Goal: Task Accomplishment & Management: Complete application form

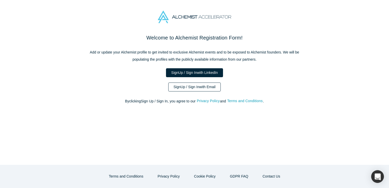
click at [202, 88] on link "Sign Up / Sign In with Email" at bounding box center [194, 87] width 53 height 9
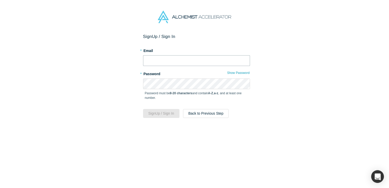
click at [165, 59] on input "text" at bounding box center [196, 60] width 107 height 11
type input "[EMAIL_ADDRESS][DOMAIN_NAME]"
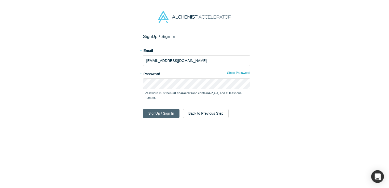
click at [158, 117] on button "Sign Up / Sign In" at bounding box center [161, 113] width 36 height 9
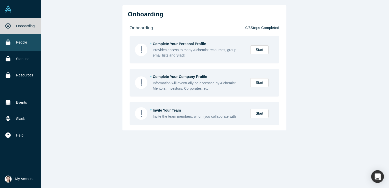
click at [20, 47] on link "People" at bounding box center [22, 42] width 45 height 16
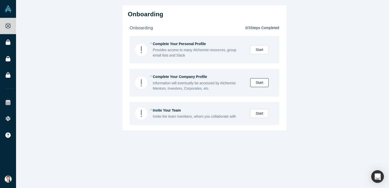
click at [261, 83] on link "Start" at bounding box center [259, 82] width 18 height 9
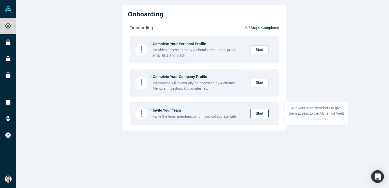
click at [256, 114] on link "Start" at bounding box center [259, 113] width 18 height 9
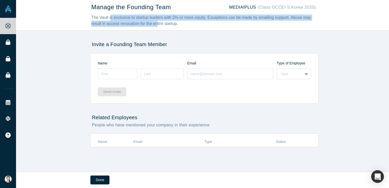
drag, startPoint x: 107, startPoint y: 19, endPoint x: 137, endPoint y: 21, distance: 30.1
click at [137, 21] on div "The Vault is exclusive to startup leaders with 2% or more equity. Exceptions ca…" at bounding box center [203, 21] width 225 height 12
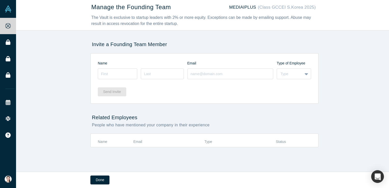
drag, startPoint x: 137, startPoint y: 21, endPoint x: 192, endPoint y: 28, distance: 55.7
click at [192, 28] on div "Manage the Founding Team MEDIAIPLUS (Class GCCEI S.Korea 2025) The Vault is exc…" at bounding box center [205, 15] width 228 height 30
drag, startPoint x: 127, startPoint y: 144, endPoint x: 118, endPoint y: 143, distance: 9.0
click at [122, 144] on th "Name" at bounding box center [116, 142] width 36 height 10
drag, startPoint x: 108, startPoint y: 142, endPoint x: 137, endPoint y: 139, distance: 29.1
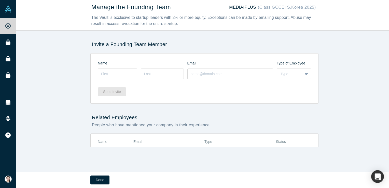
click at [114, 139] on th "Name" at bounding box center [116, 142] width 36 height 10
click at [127, 71] on input at bounding box center [117, 74] width 39 height 11
click at [225, 96] on div "Send Invite" at bounding box center [204, 90] width 213 height 20
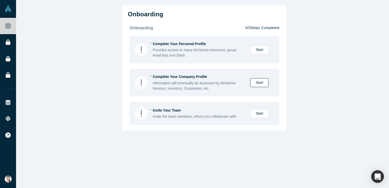
click at [260, 78] on div "* Complete Your Company Profile Information will eventually be accessed by Alch…" at bounding box center [212, 82] width 119 height 17
click at [258, 82] on link "Start" at bounding box center [259, 82] width 18 height 9
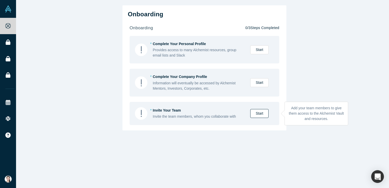
click at [257, 112] on link "Start" at bounding box center [259, 113] width 18 height 9
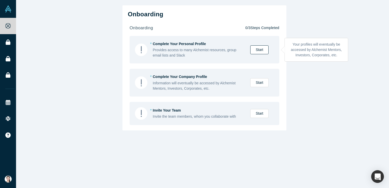
click at [260, 52] on link "Start" at bounding box center [259, 49] width 18 height 9
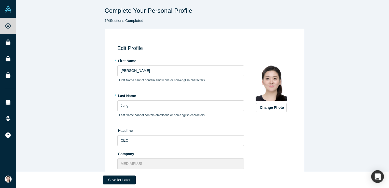
drag, startPoint x: 129, startPoint y: 59, endPoint x: 128, endPoint y: 61, distance: 2.7
click at [129, 59] on label "* First Name" at bounding box center [180, 60] width 127 height 7
click at [127, 62] on label "* First Name" at bounding box center [180, 60] width 127 height 7
click at [126, 62] on label "* First Name" at bounding box center [180, 60] width 127 height 7
click at [124, 59] on label "* First Name" at bounding box center [180, 60] width 127 height 7
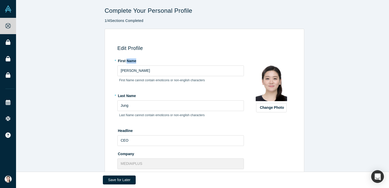
click at [123, 59] on label "* First Name" at bounding box center [180, 60] width 127 height 7
click at [118, 59] on label "* First Name" at bounding box center [180, 60] width 127 height 7
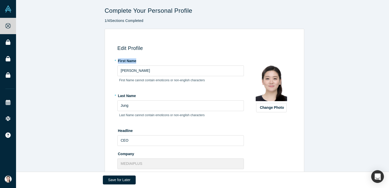
copy label "First Name"
click at [125, 73] on input "[PERSON_NAME]" at bounding box center [180, 70] width 127 height 11
click at [129, 94] on label "* Last Name" at bounding box center [180, 94] width 127 height 7
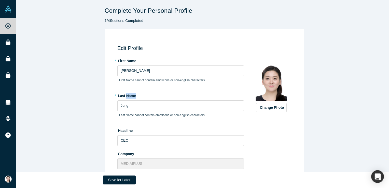
click at [129, 93] on label "* Last Name" at bounding box center [180, 94] width 127 height 7
copy label "Name"
click at [128, 95] on label "* Last Name" at bounding box center [180, 94] width 127 height 7
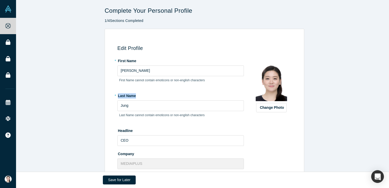
click at [128, 95] on label "* Last Name" at bounding box center [180, 94] width 127 height 7
click at [127, 107] on input "Jung" at bounding box center [180, 105] width 127 height 11
click at [128, 107] on input "Jung" at bounding box center [180, 105] width 127 height 11
click at [125, 131] on label "Headline" at bounding box center [180, 129] width 127 height 7
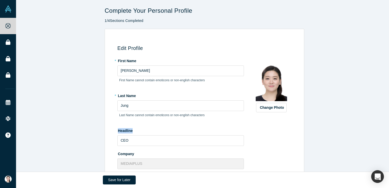
click at [125, 131] on label "Headline" at bounding box center [180, 129] width 127 height 7
copy label "Headline"
click at [129, 138] on input "CEO" at bounding box center [180, 140] width 127 height 11
click at [124, 153] on label "Company" at bounding box center [180, 152] width 127 height 7
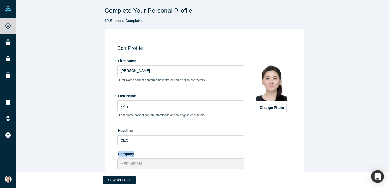
click at [124, 153] on label "Company" at bounding box center [180, 152] width 127 height 7
copy label "Company"
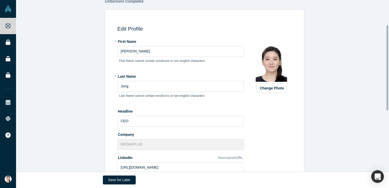
scroll to position [51, 0]
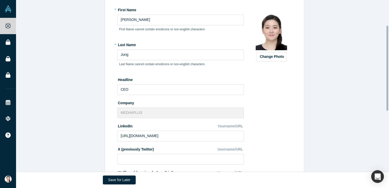
click at [125, 126] on label "LinkedIn" at bounding box center [124, 125] width 15 height 7
copy label "LinkedIn"
click at [157, 125] on div "LinkedIn Yourname/URL" at bounding box center [180, 126] width 127 height 9
click at [125, 127] on label "LinkedIn" at bounding box center [124, 125] width 15 height 7
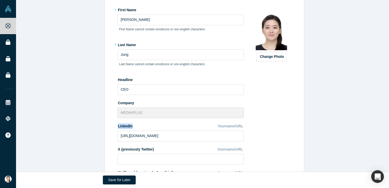
click at [125, 127] on label "LinkedIn" at bounding box center [124, 125] width 15 height 7
copy label "LinkedIn"
click at [140, 136] on input "[URL][DOMAIN_NAME]" at bounding box center [180, 136] width 127 height 11
click at [140, 133] on input "[URL][DOMAIN_NAME]" at bounding box center [180, 136] width 127 height 11
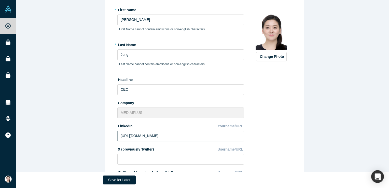
click at [140, 133] on input "[URL][DOMAIN_NAME]" at bounding box center [180, 136] width 127 height 11
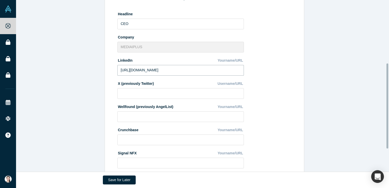
scroll to position [127, 0]
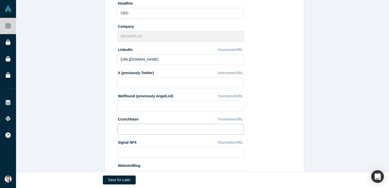
click at [155, 127] on input at bounding box center [180, 129] width 127 height 11
paste input "[URL][DOMAIN_NAME][PERSON_NAME]"
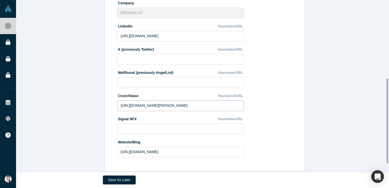
scroll to position [173, 0]
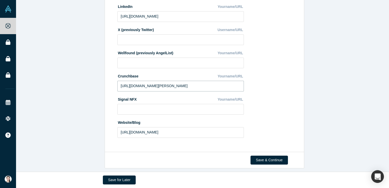
type input "[URL][DOMAIN_NAME][PERSON_NAME]"
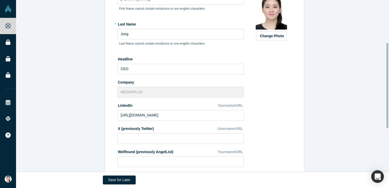
scroll to position [122, 0]
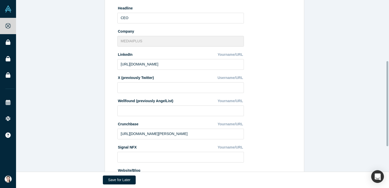
click at [143, 78] on label "X (previously Twitter)" at bounding box center [135, 76] width 36 height 7
copy label "X (previously Twitter)"
click at [134, 100] on label "Wellfound (previously AngelList)" at bounding box center [145, 100] width 56 height 7
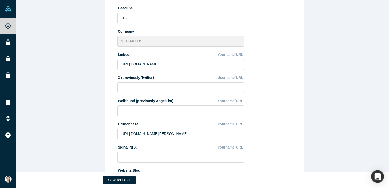
click at [134, 100] on label "Wellfound (previously AngelList)" at bounding box center [145, 100] width 56 height 7
drag, startPoint x: 134, startPoint y: 100, endPoint x: 129, endPoint y: 101, distance: 5.6
click at [129, 101] on label "Wellfound (previously AngelList)" at bounding box center [145, 100] width 56 height 7
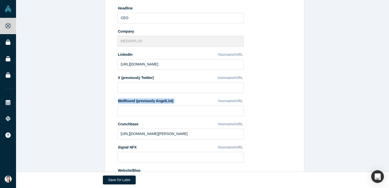
click at [129, 101] on label "Wellfound (previously AngelList)" at bounding box center [145, 100] width 56 height 7
copy label "Wellfound (previously AngelList)"
click at [130, 123] on label "Crunchbase" at bounding box center [127, 123] width 21 height 7
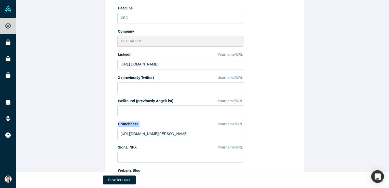
copy label "Crunchbase"
click at [128, 133] on input "[URL][DOMAIN_NAME][PERSON_NAME]" at bounding box center [180, 134] width 127 height 11
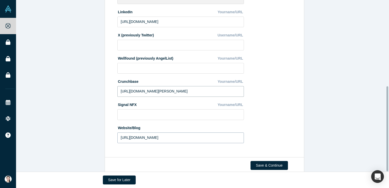
scroll to position [173, 0]
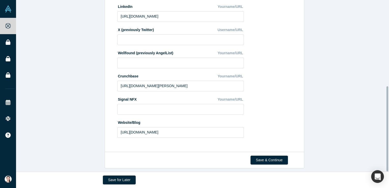
click at [139, 119] on div "Website/Blog" at bounding box center [180, 122] width 127 height 9
click at [130, 118] on label "Website/Blog" at bounding box center [128, 121] width 23 height 7
drag, startPoint x: 130, startPoint y: 118, endPoint x: 120, endPoint y: 95, distance: 24.8
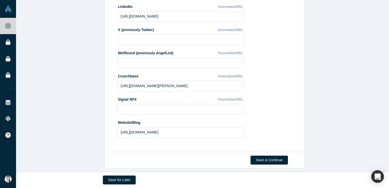
click at [120, 95] on label "Signal NFX" at bounding box center [126, 98] width 19 height 7
copy label "Signal NFX"
click at [133, 118] on label "Website/Blog" at bounding box center [128, 121] width 23 height 7
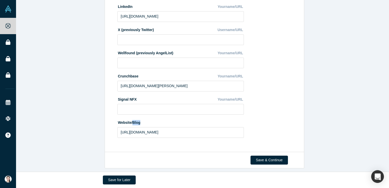
click at [133, 118] on label "Website/Blog" at bounding box center [128, 121] width 23 height 7
click at [165, 130] on input "[URL][DOMAIN_NAME]" at bounding box center [180, 132] width 127 height 11
click at [262, 156] on button "Save & Continue" at bounding box center [269, 160] width 37 height 9
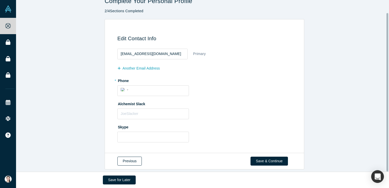
scroll to position [14, 0]
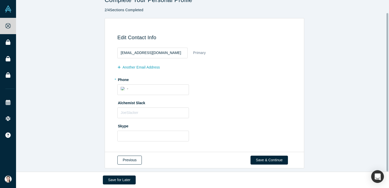
click at [133, 156] on button "Previous" at bounding box center [129, 160] width 24 height 9
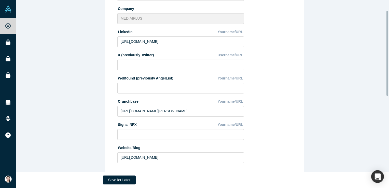
scroll to position [173, 0]
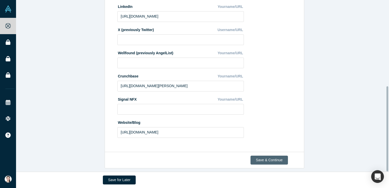
click at [262, 156] on button "Save & Continue" at bounding box center [269, 160] width 37 height 9
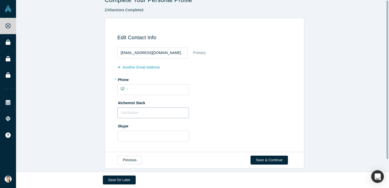
scroll to position [0, 0]
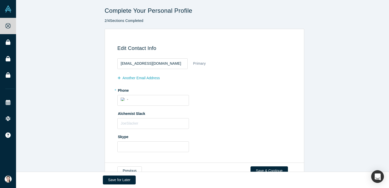
click at [138, 47] on h3 "Edit Contact Info" at bounding box center [205, 48] width 176 height 6
click at [155, 64] on input "[EMAIL_ADDRESS][DOMAIN_NAME]" at bounding box center [152, 63] width 70 height 11
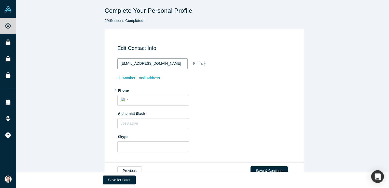
click at [155, 64] on input "[EMAIL_ADDRESS][DOMAIN_NAME]" at bounding box center [152, 63] width 70 height 11
click at [290, 67] on div "[EMAIL_ADDRESS][DOMAIN_NAME] Primary" at bounding box center [205, 63] width 176 height 11
click at [204, 64] on label "Primary" at bounding box center [201, 63] width 17 height 9
drag, startPoint x: 204, startPoint y: 64, endPoint x: 209, endPoint y: 79, distance: 16.2
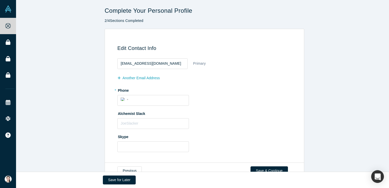
click at [209, 79] on div "another Email Address" at bounding box center [205, 78] width 176 height 8
drag, startPoint x: 148, startPoint y: 99, endPoint x: 142, endPoint y: 99, distance: 6.4
click at [148, 99] on input "tel" at bounding box center [158, 99] width 56 height 7
click at [124, 89] on label "* Phone" at bounding box center [205, 89] width 176 height 7
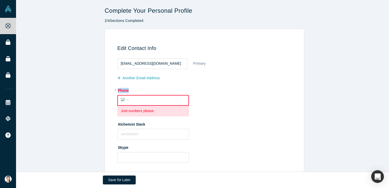
click at [124, 89] on label "* Phone" at bounding box center [205, 89] width 176 height 7
click at [158, 101] on input "tel" at bounding box center [157, 99] width 55 height 7
click at [127, 99] on span "Country" at bounding box center [128, 99] width 2 height 1
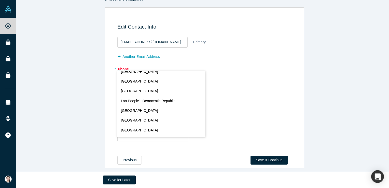
scroll to position [1122, 0]
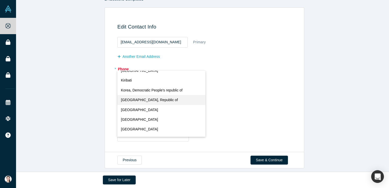
click at [168, 99] on button "[GEOGRAPHIC_DATA], Republic of" at bounding box center [161, 100] width 88 height 10
select select "KR"
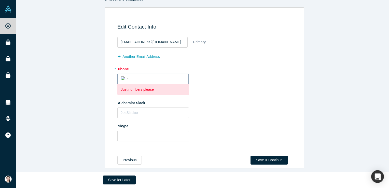
click at [206, 85] on div "* Phone International [GEOGRAPHIC_DATA] [GEOGRAPHIC_DATA] [GEOGRAPHIC_DATA] [GE…" at bounding box center [205, 80] width 176 height 30
click at [122, 78] on div "International [GEOGRAPHIC_DATA] [GEOGRAPHIC_DATA] [GEOGRAPHIC_DATA] [GEOGRAPHIC…" at bounding box center [125, 77] width 9 height 7
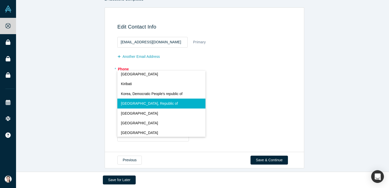
click at [143, 101] on span "[GEOGRAPHIC_DATA], Republic of" at bounding box center [149, 103] width 57 height 5
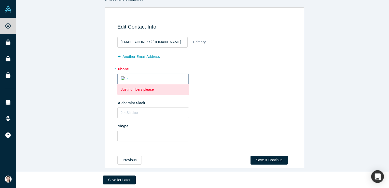
click at [144, 76] on input "tel" at bounding box center [157, 78] width 55 height 7
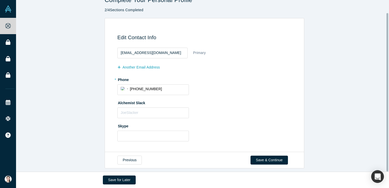
click at [215, 82] on div "* Phone International [GEOGRAPHIC_DATA] [GEOGRAPHIC_DATA] [GEOGRAPHIC_DATA] [GE…" at bounding box center [205, 85] width 176 height 20
click at [132, 86] on input "[PHONE_NUMBER]" at bounding box center [158, 88] width 56 height 7
click at [210, 102] on div "Alchemist Slack" at bounding box center [205, 109] width 176 height 20
click at [174, 85] on input "82 10 4897 0130" at bounding box center [158, 88] width 56 height 7
drag, startPoint x: 128, startPoint y: 86, endPoint x: 139, endPoint y: 99, distance: 17.0
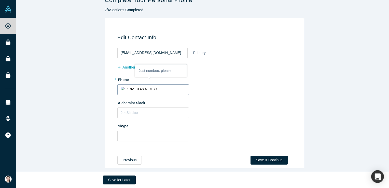
click at [130, 87] on input "82 10 4897 0130" at bounding box center [158, 88] width 56 height 7
type input "[PHONE_NUMBER]"
click at [231, 92] on fieldset "[EMAIL_ADDRESS][DOMAIN_NAME] Primary another Email Address * Phone Internationa…" at bounding box center [205, 95] width 176 height 99
click at [134, 110] on input "text" at bounding box center [153, 112] width 72 height 11
click at [136, 100] on label "Alchemist Slack" at bounding box center [205, 102] width 176 height 7
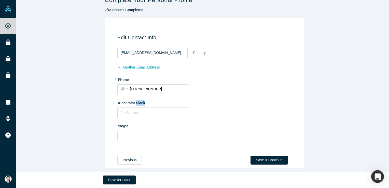
click at [136, 100] on label "Alchemist Slack" at bounding box center [205, 102] width 176 height 7
click at [123, 124] on label "Skype" at bounding box center [205, 125] width 176 height 7
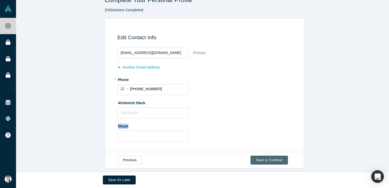
click at [257, 156] on button "Save & Continue" at bounding box center [269, 160] width 37 height 9
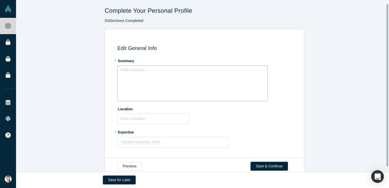
scroll to position [9, 0]
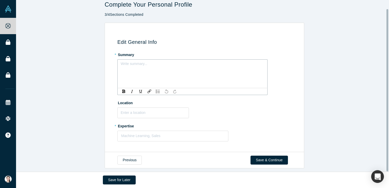
click at [143, 61] on div "rdw-editor" at bounding box center [192, 65] width 143 height 8
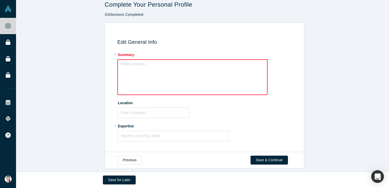
click at [117, 60] on div "Write summary..." at bounding box center [192, 77] width 150 height 36
click at [131, 158] on button "Previous" at bounding box center [129, 160] width 24 height 9
select select "KR"
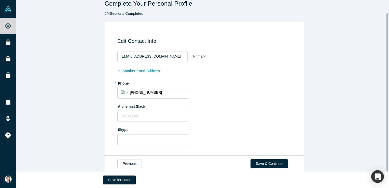
scroll to position [14, 0]
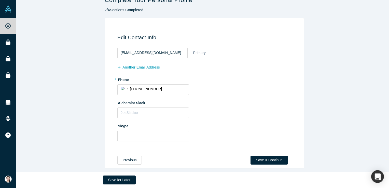
click at [258, 152] on div "Previous Save & Continue" at bounding box center [205, 160] width 200 height 17
click at [259, 156] on button "Save & Continue" at bounding box center [269, 160] width 37 height 9
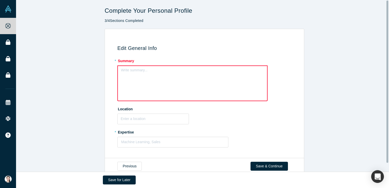
click at [237, 129] on label "* Expertise" at bounding box center [205, 131] width 176 height 7
click at [132, 47] on h3 "Edit General Info" at bounding box center [205, 48] width 176 height 6
click at [131, 48] on h3 "Edit General Info" at bounding box center [205, 48] width 176 height 6
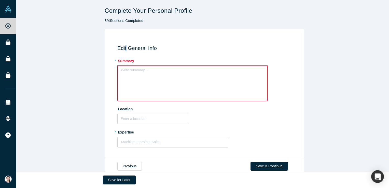
drag, startPoint x: 131, startPoint y: 48, endPoint x: 123, endPoint y: 48, distance: 8.4
click at [123, 48] on h3 "Edit General Info" at bounding box center [205, 48] width 176 height 6
click at [174, 53] on div "Edit General Info * Summary Write summary... Location * Expertise Machine Learn…" at bounding box center [204, 95] width 194 height 118
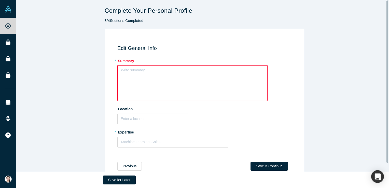
click at [125, 61] on label "* Summary" at bounding box center [205, 60] width 176 height 7
click at [138, 77] on div "Write summary..." at bounding box center [192, 83] width 150 height 36
drag, startPoint x: 138, startPoint y: 72, endPoint x: 121, endPoint y: 73, distance: 17.1
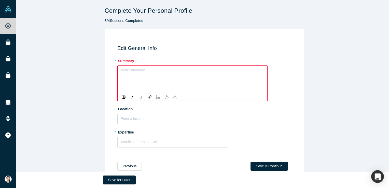
click at [121, 73] on div "rdw-editor" at bounding box center [192, 71] width 143 height 8
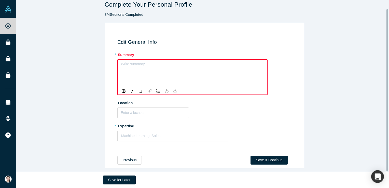
scroll to position [9, 0]
click at [120, 99] on label "Location" at bounding box center [205, 102] width 176 height 7
click at [135, 112] on input "text" at bounding box center [153, 112] width 72 height 11
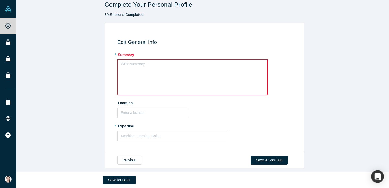
click at [86, 115] on div "Edit General Info * Summary Write summary... Location * Expertise Machine Learn…" at bounding box center [204, 88] width 377 height 130
click at [128, 122] on label "* Expertise" at bounding box center [205, 125] width 176 height 7
click at [158, 111] on input "text" at bounding box center [153, 112] width 72 height 11
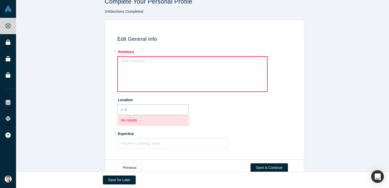
type input "ㄴ"
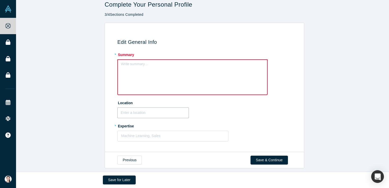
type input "ㄴ"
click at [154, 113] on input "Seongnam, [GEOGRAPHIC_DATA], [GEOGRAPHIC_DATA]" at bounding box center [153, 112] width 72 height 11
click at [207, 111] on div "Location [GEOGRAPHIC_DATA], [GEOGRAPHIC_DATA], [GEOGRAPHIC_DATA]" at bounding box center [205, 109] width 176 height 20
type input "대한민국 [GEOGRAPHIC_DATA]"
click at [170, 109] on input "대한민국 [GEOGRAPHIC_DATA]" at bounding box center [153, 112] width 72 height 11
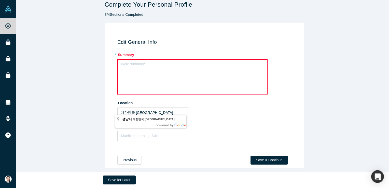
click at [224, 114] on div "Location [GEOGRAPHIC_DATA] [GEOGRAPHIC_DATA]" at bounding box center [205, 109] width 176 height 20
click at [128, 133] on div at bounding box center [172, 136] width 103 height 6
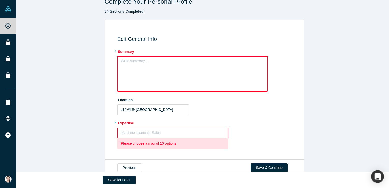
paste input "Pharmacy Pharmacy Medical Affairs Medical Affairs Trials Trials 1 endorsement 1…"
type input "Pharmacy Pharmacy Medical Affairs Medical Affairs Trials Trials 1 endorsement 1…"
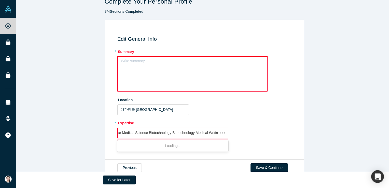
click at [126, 131] on input "Pharmacy Pharmacy Medical Affairs Medical Affairs Trials Trials 1 endorsement 1…" at bounding box center [83, 132] width 278 height 5
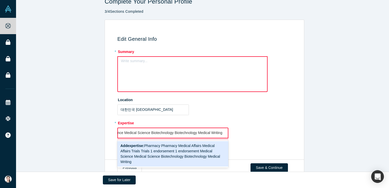
scroll to position [0, 172]
click at [185, 133] on input "Pharmacy Pharmacy Medical Affairs Medical Affairs Trials Trials 1 endorsement 1…" at bounding box center [89, 132] width 278 height 5
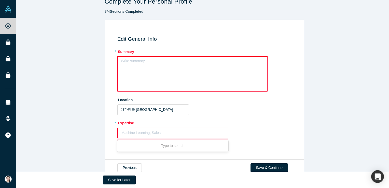
scroll to position [0, 0]
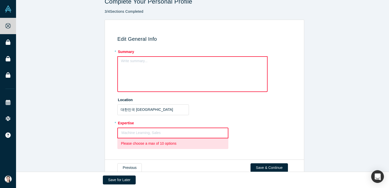
click at [137, 131] on div at bounding box center [172, 133] width 103 height 6
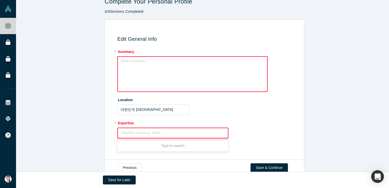
paste input "Pharmacy"
type input "Pharmacy"
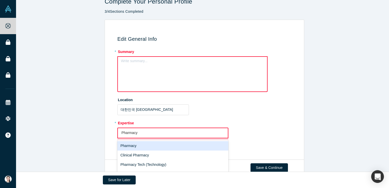
click at [159, 148] on div "Pharmacy" at bounding box center [172, 145] width 111 height 9
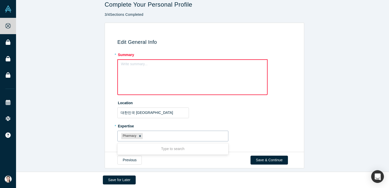
click at [118, 132] on div "Pharmacy" at bounding box center [173, 136] width 111 height 8
click at [137, 133] on div "Remove Pharmacy" at bounding box center [140, 136] width 6 height 6
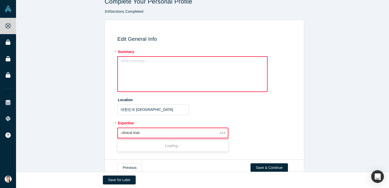
type input "clinical trials"
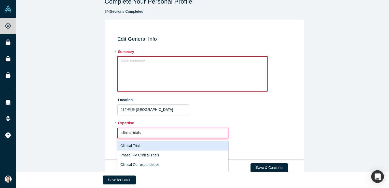
click at [144, 147] on div "Clinical Trials" at bounding box center [172, 145] width 111 height 9
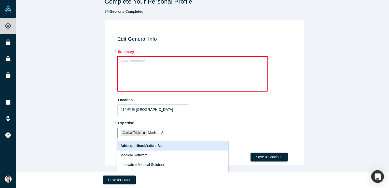
type input "Medical Sc"
type input "i"
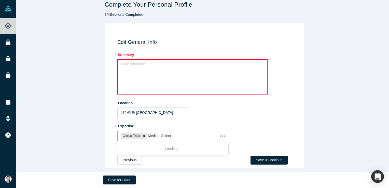
type input "Medical Science"
type input "Medical Affairs"
type input "B"
type input "<"
type input "Medical affairs"
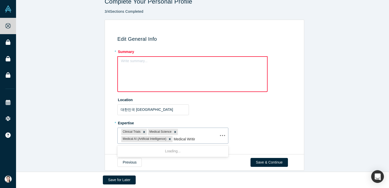
type input "Medical Writing"
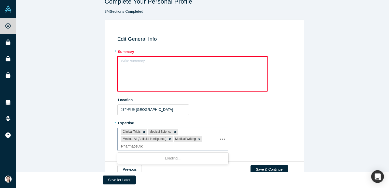
type input "Pharmaceutics"
click at [172, 131] on div "Remove Medical Science" at bounding box center [175, 132] width 6 height 6
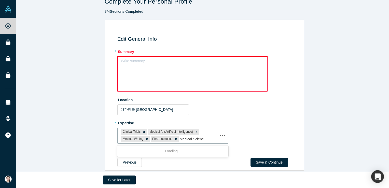
type input "Medical Science"
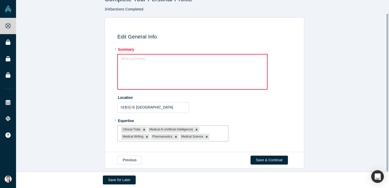
scroll to position [14, 0]
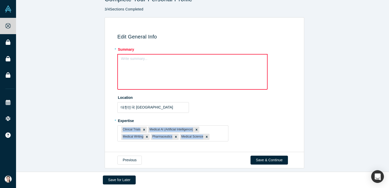
drag, startPoint x: 104, startPoint y: 126, endPoint x: 224, endPoint y: 139, distance: 120.2
click at [224, 139] on div "Edit General Info * Summary Write summary... Location [GEOGRAPHIC_DATA] [GEOGRA…" at bounding box center [205, 84] width 200 height 135
click at [177, 70] on div "Write summary..." at bounding box center [192, 72] width 150 height 36
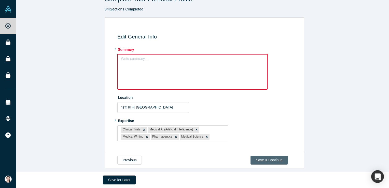
click at [277, 157] on button "Save & Continue" at bounding box center [269, 160] width 37 height 9
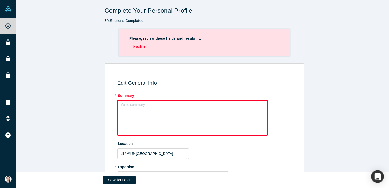
click at [138, 48] on li "bragline" at bounding box center [206, 46] width 147 height 5
click at [178, 113] on div "Write summary..." at bounding box center [192, 118] width 150 height 36
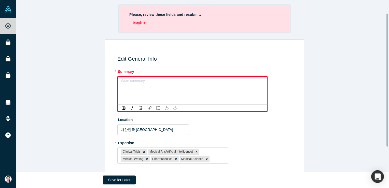
scroll to position [49, 0]
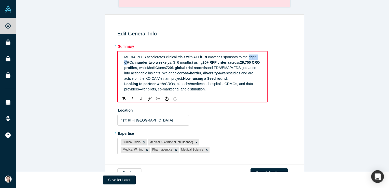
drag, startPoint x: 243, startPoint y: 56, endPoint x: 255, endPoint y: 56, distance: 12.0
click at [257, 56] on div "MEDIAIPLUS accelerates clinical trials with AI. FiCRO matches sponsors to the r…" at bounding box center [192, 67] width 137 height 27
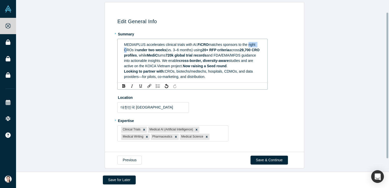
scroll to position [14, 0]
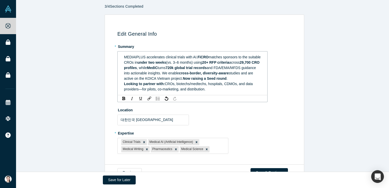
click at [176, 79] on span "studies and are active on the KOICA Vietnam project." at bounding box center [189, 75] width 130 height 9
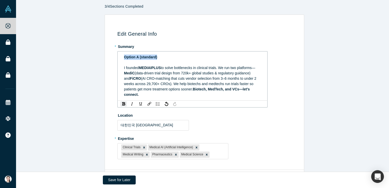
drag, startPoint x: 164, startPoint y: 57, endPoint x: 95, endPoint y: 57, distance: 68.5
click at [95, 57] on div "Edit General Info * Summary Option A (standard) I founded MEDIAIPLUS to solve b…" at bounding box center [204, 93] width 377 height 156
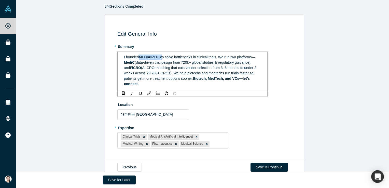
drag, startPoint x: 139, startPoint y: 57, endPoint x: 160, endPoint y: 59, distance: 20.7
click at [160, 59] on div "I founded MEDIAIPLUS to solve bottlenecks in clinical trials. We run two platfo…" at bounding box center [192, 70] width 137 height 32
click at [158, 63] on span "(data-driven trial design from 720k+ global studies & regulatory guidance) and" at bounding box center [188, 64] width 128 height 9
drag, startPoint x: 121, startPoint y: 62, endPoint x: 133, endPoint y: 64, distance: 12.8
click at [133, 64] on div "I founded MEDIAIPLUS to solve bottlenecks in clinical trials. We run two platfo…" at bounding box center [192, 70] width 143 height 35
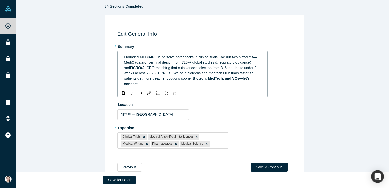
click at [176, 69] on span "(AI CRO-matching that cuts vendor selection from 3–6 months to under 2 weeks ac…" at bounding box center [190, 73] width 133 height 15
click at [249, 58] on span "I founded MEDIAIPLUS to solve bottlenecks in clinical trials. We run two platfo…" at bounding box center [190, 62] width 133 height 15
drag, startPoint x: 121, startPoint y: 68, endPoint x: 133, endPoint y: 66, distance: 12.3
click at [133, 66] on div "I founded MEDIAIPLUS to solve bottlenecks in clinical trials. We run two platfo…" at bounding box center [192, 70] width 143 height 35
click at [137, 67] on span "I founded MEDIAIPLUS to solve bottlenecks in clinical trials. We run two platfo…" at bounding box center [191, 67] width 135 height 25
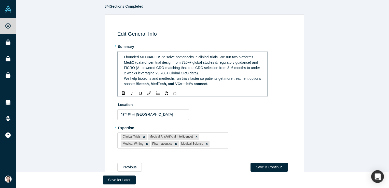
drag, startPoint x: 122, startPoint y: 85, endPoint x: 133, endPoint y: 78, distance: 12.7
click at [124, 84] on span "We help biotechs and medtechs run trials faster so patients get more treatment …" at bounding box center [193, 80] width 138 height 9
drag, startPoint x: 158, startPoint y: 83, endPoint x: 237, endPoint y: 89, distance: 79.6
click at [237, 89] on div "I founded MEDIAIPLUS to solve bottlenecks in clinical trials. We run two platfo…" at bounding box center [192, 70] width 150 height 39
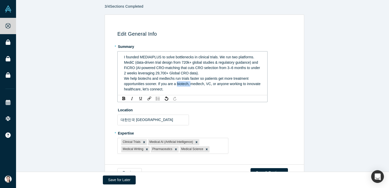
drag, startPoint x: 189, startPoint y: 84, endPoint x: 175, endPoint y: 85, distance: 14.5
click at [175, 85] on span "We help biotechs and medtechs run trials faster so patients get more treatment …" at bounding box center [193, 83] width 138 height 15
click at [136, 68] on span "I founded MEDIAIPLUS to solve bottlenecks in clinical trials. We run two platfo…" at bounding box center [192, 65] width 137 height 20
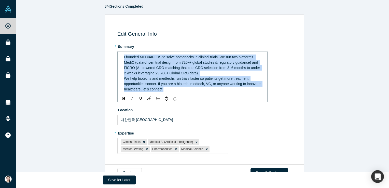
click at [176, 76] on span "We help biotechs and medtechs run trials faster so patients get more treatment …" at bounding box center [193, 83] width 138 height 15
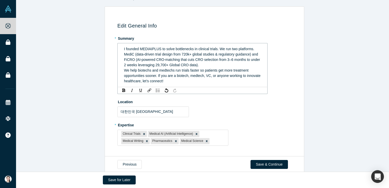
scroll to position [30, 0]
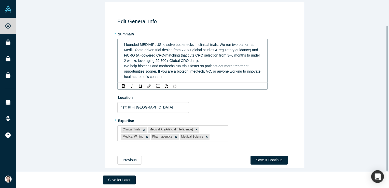
click at [179, 64] on span "We help biotechs and medtechs run trials faster so patients get more treatment …" at bounding box center [193, 71] width 138 height 15
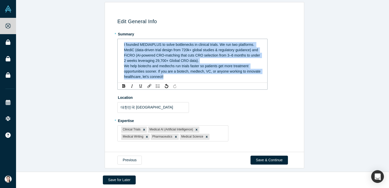
click at [179, 64] on span "We help biotechs and medtechs run trials faster so patients get more treatment …" at bounding box center [193, 71] width 138 height 15
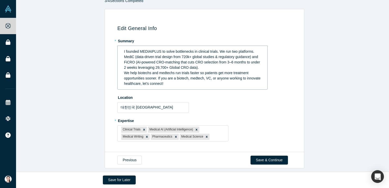
scroll to position [23, 0]
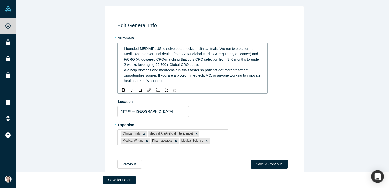
click at [257, 123] on div "* Expertise Clinical Trials Medical AI (Artificial Intelligence) Medical Writin…" at bounding box center [205, 132] width 176 height 25
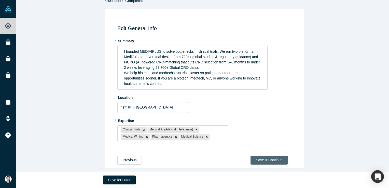
click at [259, 156] on button "Save & Continue" at bounding box center [269, 160] width 37 height 9
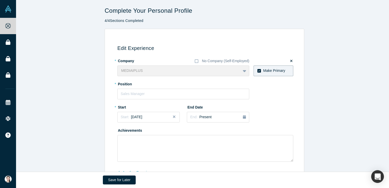
click at [146, 71] on div "MEDIAIPLUS To pick up a draggable item, press the space bar. While dragging, us…" at bounding box center [183, 70] width 132 height 11
click at [127, 61] on label "* Company" at bounding box center [131, 60] width 29 height 7
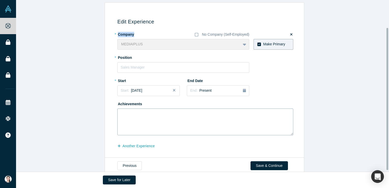
scroll to position [35, 0]
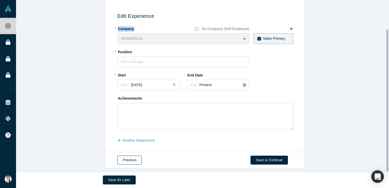
click at [125, 160] on button "Previous" at bounding box center [129, 160] width 24 height 9
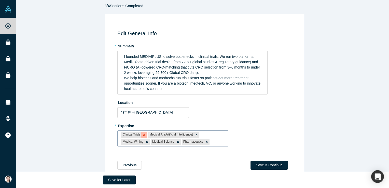
scroll to position [23, 0]
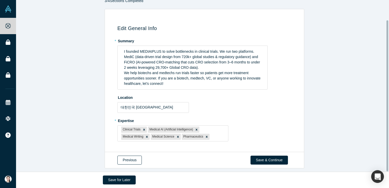
click at [133, 156] on button "Previous" at bounding box center [129, 160] width 24 height 9
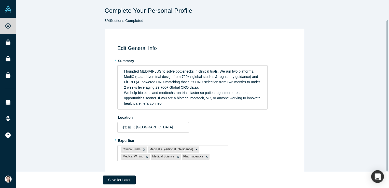
select select "KR"
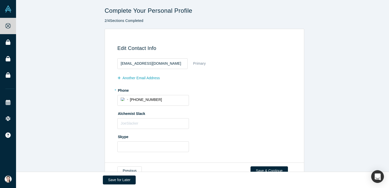
click at [193, 63] on div "Primary" at bounding box center [199, 63] width 13 height 9
click at [262, 166] on button "Save & Continue" at bounding box center [269, 170] width 37 height 9
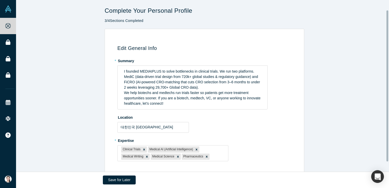
scroll to position [23, 0]
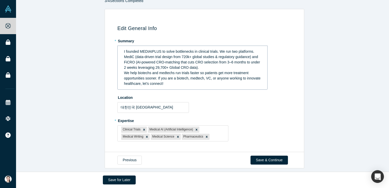
click at [177, 72] on span "We help biotechs and medtechs run trials faster so patients get more treatment …" at bounding box center [193, 78] width 138 height 15
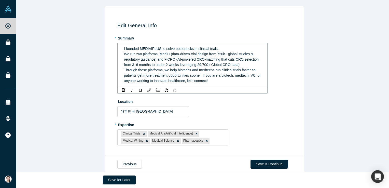
click at [202, 75] on span "Through these platforms, we help biotechs and medtechs run clinical trials fast…" at bounding box center [193, 75] width 138 height 15
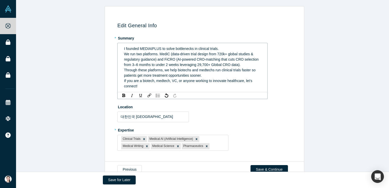
click at [241, 62] on div "We run two platforms. MediC (data-driven trial design from 720k+ global studies…" at bounding box center [192, 59] width 137 height 16
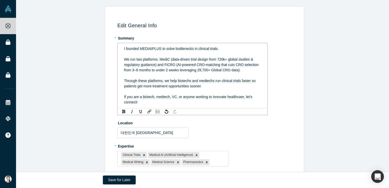
click at [237, 91] on div "rdw-editor" at bounding box center [192, 91] width 137 height 5
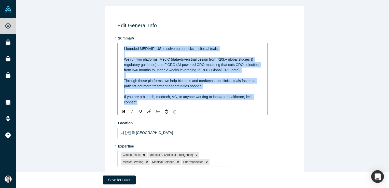
click at [253, 87] on div "Through these platforms, we help biotechs and medtechs run clinical trials fast…" at bounding box center [192, 83] width 137 height 11
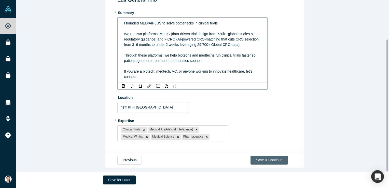
scroll to position [44, 0]
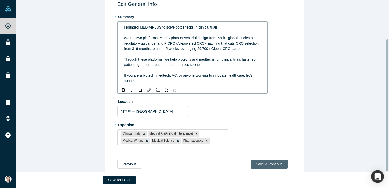
click at [267, 160] on button "Save & Continue" at bounding box center [269, 164] width 37 height 9
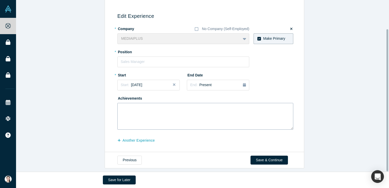
scroll to position [0, 0]
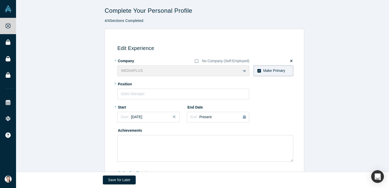
click at [128, 61] on label "* Company" at bounding box center [131, 60] width 29 height 7
click at [166, 73] on div "MEDIAIPLUS To pick up a draggable item, press the space bar. While dragging, us…" at bounding box center [183, 70] width 132 height 11
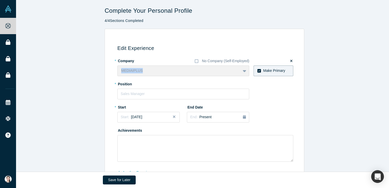
click at [165, 69] on div "MEDIAIPLUS To pick up a draggable item, press the space bar. While dragging, us…" at bounding box center [183, 70] width 132 height 11
click at [164, 68] on div "MEDIAIPLUS To pick up a draggable item, press the space bar. While dragging, us…" at bounding box center [183, 70] width 132 height 11
click at [160, 70] on div "MEDIAIPLUS To pick up a draggable item, press the space bar. While dragging, us…" at bounding box center [183, 70] width 132 height 11
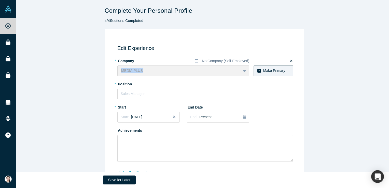
drag, startPoint x: 160, startPoint y: 70, endPoint x: 156, endPoint y: 71, distance: 3.9
click at [157, 71] on div "MEDIAIPLUS To pick up a draggable item, press the space bar. While dragging, us…" at bounding box center [183, 70] width 132 height 11
click at [119, 85] on label "* Position" at bounding box center [131, 83] width 29 height 7
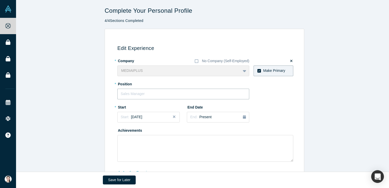
click at [144, 94] on input "text" at bounding box center [183, 94] width 132 height 11
type input "c"
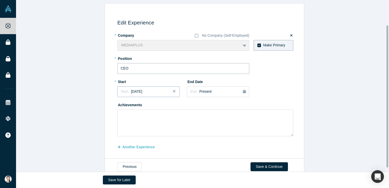
scroll to position [35, 0]
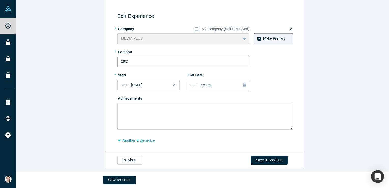
type input "CEO"
click at [145, 39] on div "MEDIAIPLUS To pick up a draggable item, press the space bar. While dragging, us…" at bounding box center [183, 38] width 132 height 11
click at [131, 83] on span "[DATE]" at bounding box center [136, 85] width 11 height 4
click at [120, 95] on div "2025" at bounding box center [145, 99] width 56 height 11
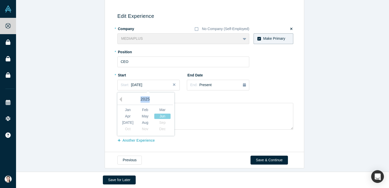
click at [120, 95] on div "2025" at bounding box center [145, 99] width 56 height 11
click at [119, 97] on button "Previous Year" at bounding box center [119, 99] width 5 height 5
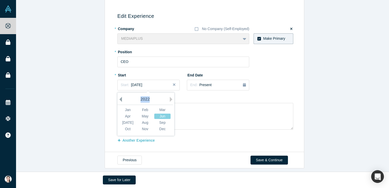
click at [119, 97] on button "Previous Year" at bounding box center [119, 99] width 5 height 5
click at [128, 107] on div "Jan" at bounding box center [128, 109] width 16 height 5
click at [154, 62] on input "CEO" at bounding box center [183, 62] width 132 height 11
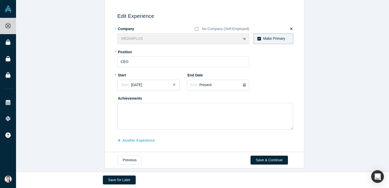
click at [137, 75] on div "* Start Start: [DATE]" at bounding box center [148, 81] width 62 height 20
drag, startPoint x: 137, startPoint y: 75, endPoint x: 124, endPoint y: 74, distance: 12.8
click at [124, 74] on label "* Start" at bounding box center [131, 74] width 29 height 7
click at [124, 73] on label "* Start" at bounding box center [131, 74] width 29 height 7
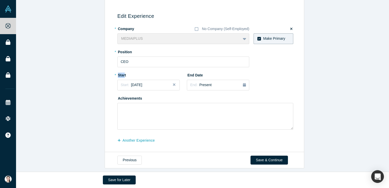
drag, startPoint x: 124, startPoint y: 73, endPoint x: 116, endPoint y: 73, distance: 8.7
click at [117, 73] on label "* Start" at bounding box center [131, 74] width 29 height 7
click at [117, 72] on label "* Start" at bounding box center [131, 74] width 29 height 7
click at [120, 72] on label "* Start" at bounding box center [131, 74] width 29 height 7
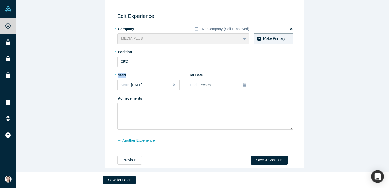
click at [120, 72] on label "* Start" at bounding box center [131, 74] width 29 height 7
click at [191, 73] on label "End Date" at bounding box center [201, 74] width 29 height 7
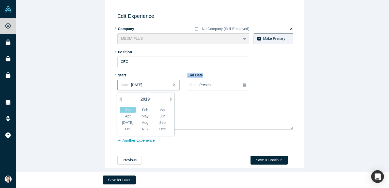
drag, startPoint x: 123, startPoint y: 81, endPoint x: 154, endPoint y: 84, distance: 31.2
click at [154, 84] on div "Start: [DATE]" at bounding box center [149, 84] width 56 height 5
click at [154, 82] on div "Start: [DATE]" at bounding box center [149, 84] width 56 height 5
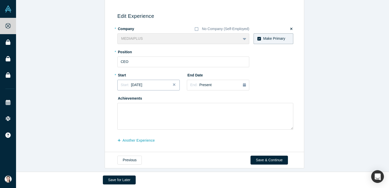
drag, startPoint x: 131, startPoint y: 73, endPoint x: 152, endPoint y: 84, distance: 23.7
click at [152, 84] on div "* Start Start: [DATE]" at bounding box center [148, 81] width 62 height 20
click at [105, 82] on div "Edit Experience * Company No Company (Self-Employed) MEDIAIPLUS To pick up a dr…" at bounding box center [205, 75] width 200 height 156
click at [198, 72] on label "End Date" at bounding box center [201, 74] width 29 height 7
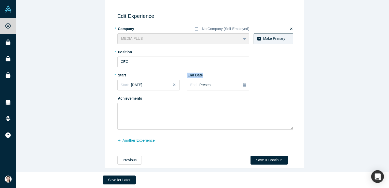
click at [198, 72] on label "End Date" at bounding box center [201, 74] width 29 height 7
click at [125, 95] on label "Achievements" at bounding box center [131, 97] width 29 height 7
click at [97, 109] on div "Edit Experience * Company No Company (Self-Employed) MEDIAIPLUS To pick up a dr…" at bounding box center [204, 75] width 377 height 156
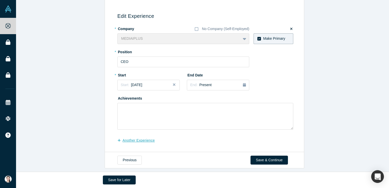
click at [136, 138] on button "another Experience" at bounding box center [138, 140] width 43 height 9
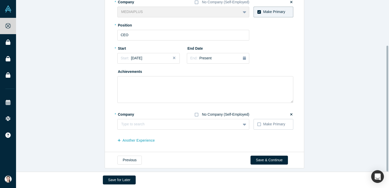
scroll to position [62, 0]
click at [196, 113] on icon at bounding box center [197, 115] width 4 height 4
click at [0, 0] on input "No Company (Self-Employed)" at bounding box center [0, 0] width 0 height 0
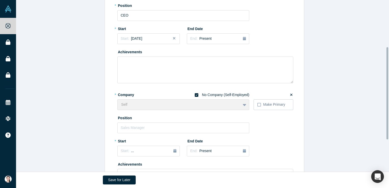
scroll to position [87, 0]
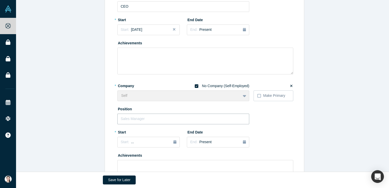
click at [133, 114] on input "text" at bounding box center [183, 119] width 132 height 11
type input "f"
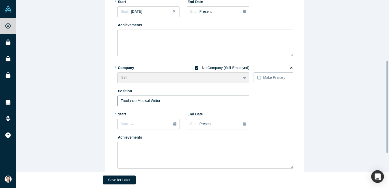
scroll to position [113, 0]
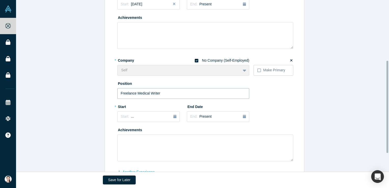
type input "Freelance Medical Writer"
click at [157, 117] on div "Start: ..." at bounding box center [149, 117] width 56 height 6
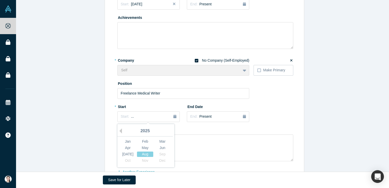
click at [120, 132] on div "2025" at bounding box center [145, 131] width 56 height 11
click at [122, 132] on div "2025" at bounding box center [145, 131] width 56 height 11
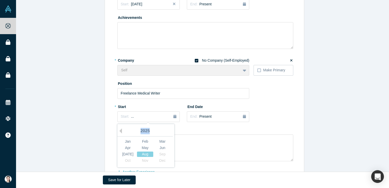
click at [122, 132] on div "2025" at bounding box center [145, 131] width 56 height 11
drag, startPoint x: 122, startPoint y: 132, endPoint x: 118, endPoint y: 132, distance: 3.6
click at [118, 132] on button "Previous Year" at bounding box center [119, 130] width 5 height 5
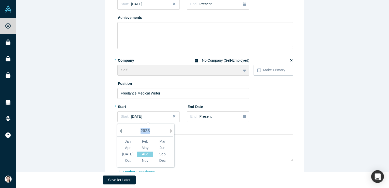
click at [118, 132] on button "Previous Year" at bounding box center [119, 130] width 5 height 5
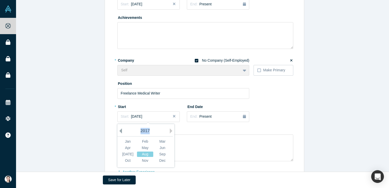
click at [118, 132] on button "Previous Year" at bounding box center [119, 130] width 5 height 5
click at [148, 161] on div "Nov" at bounding box center [145, 160] width 16 height 5
click at [193, 118] on span "End:" at bounding box center [193, 116] width 7 height 4
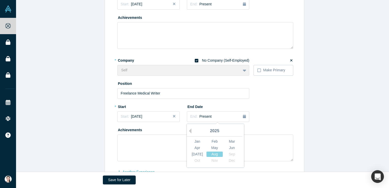
click at [190, 129] on div "2025" at bounding box center [215, 131] width 56 height 11
click at [187, 130] on button "Previous Year" at bounding box center [188, 130] width 5 height 5
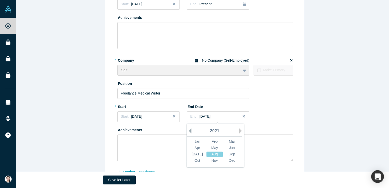
click at [187, 130] on button "Previous Year" at bounding box center [188, 130] width 5 height 5
click at [214, 155] on div "Aug" at bounding box center [215, 154] width 16 height 5
drag, startPoint x: 220, startPoint y: 117, endPoint x: 183, endPoint y: 117, distance: 36.7
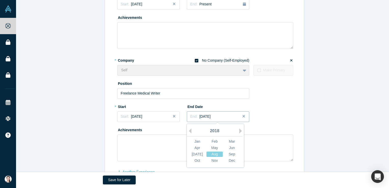
click at [183, 117] on div "* Start Start: [DATE] End Date End: [DATE] Previous Year Next Year [DATE] Feb M…" at bounding box center [183, 113] width 132 height 23
click at [240, 104] on div "End Date End: [DATE]" at bounding box center [218, 112] width 62 height 20
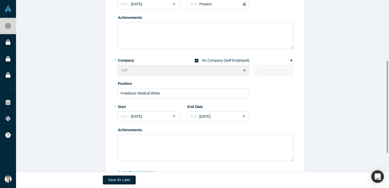
click at [128, 69] on div "Self To pick up a draggable item, press the space bar. While dragging, use the …" at bounding box center [183, 70] width 132 height 11
click at [123, 69] on div "Self To pick up a draggable item, press the space bar. While dragging, use the …" at bounding box center [183, 70] width 132 height 11
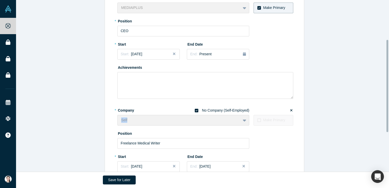
scroll to position [62, 0]
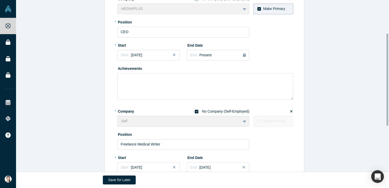
click at [182, 107] on div "* Company No Company (Self-Employed)" at bounding box center [183, 111] width 132 height 9
drag, startPoint x: 182, startPoint y: 109, endPoint x: 253, endPoint y: 110, distance: 71.3
click at [253, 110] on div "* Company No Company (Self-Employed) Self To pick up a draggable item, press th…" at bounding box center [205, 117] width 176 height 20
click at [129, 112] on label "* Company" at bounding box center [131, 110] width 29 height 7
click at [124, 121] on div "Self To pick up a draggable item, press the space bar. While dragging, use the …" at bounding box center [183, 121] width 132 height 11
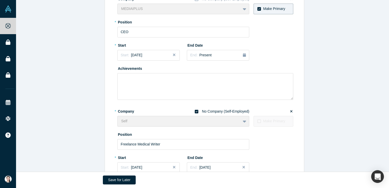
click at [124, 121] on div "Self To pick up a draggable item, press the space bar. While dragging, use the …" at bounding box center [183, 121] width 132 height 11
click at [178, 108] on div "* Company No Company (Self-Employed)" at bounding box center [183, 111] width 132 height 9
drag, startPoint x: 187, startPoint y: 108, endPoint x: 255, endPoint y: 111, distance: 67.8
click at [255, 111] on div "* Company No Company (Self-Employed) Self To pick up a draggable item, press th…" at bounding box center [205, 117] width 176 height 20
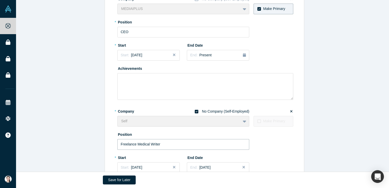
click at [141, 139] on input "Freelance Medical Writer" at bounding box center [183, 144] width 132 height 11
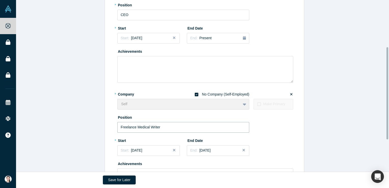
scroll to position [87, 0]
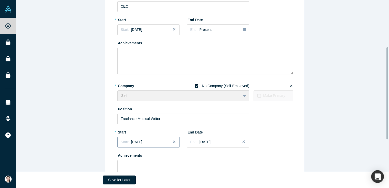
click at [142, 141] on span "[DATE]" at bounding box center [136, 142] width 11 height 4
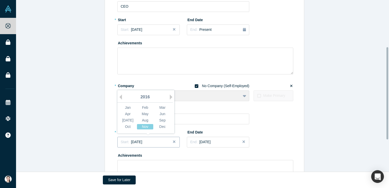
click at [142, 143] on span "[DATE]" at bounding box center [136, 142] width 11 height 4
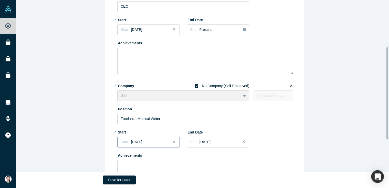
click at [142, 143] on span "[DATE]" at bounding box center [136, 142] width 11 height 4
drag, startPoint x: 130, startPoint y: 141, endPoint x: 148, endPoint y: 140, distance: 18.4
drag, startPoint x: 148, startPoint y: 140, endPoint x: 121, endPoint y: 141, distance: 27.3
click at [121, 141] on span "Start:" at bounding box center [125, 142] width 8 height 4
drag, startPoint x: 114, startPoint y: 141, endPoint x: 107, endPoint y: 140, distance: 7.0
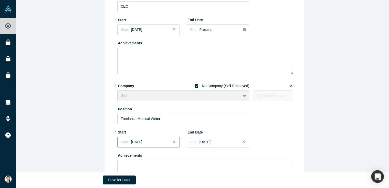
click at [150, 141] on div "Edit Experience * Company No Company (Self-Employed) MEDIAIPLUS To pick up a dr…" at bounding box center [204, 77] width 194 height 257
click at [99, 138] on div "Edit Experience * Company No Company (Self-Employed) MEDIAIPLUS To pick up a dr…" at bounding box center [204, 75] width 377 height 268
click at [112, 141] on div "Edit Experience * Company No Company (Self-Employed) MEDIAIPLUS To pick up a dr…" at bounding box center [204, 77] width 194 height 257
click at [114, 142] on div "Edit Experience * Company No Company (Self-Employed) MEDIAIPLUS To pick up a dr…" at bounding box center [204, 77] width 194 height 257
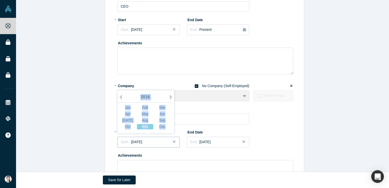
drag, startPoint x: 114, startPoint y: 142, endPoint x: 119, endPoint y: 143, distance: 5.2
click at [117, 143] on button "Start: [DATE]" at bounding box center [148, 142] width 62 height 11
click at [121, 143] on span "Start:" at bounding box center [125, 142] width 8 height 4
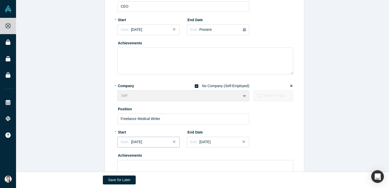
click at [121, 144] on span "Start:" at bounding box center [125, 142] width 8 height 4
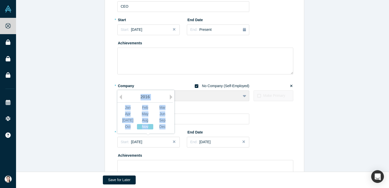
drag, startPoint x: 120, startPoint y: 144, endPoint x: 118, endPoint y: 148, distance: 4.7
click at [118, 148] on div "* Start Start: [DATE] Previous Year Next Year [DATE] Feb Mar Apr May Jun [DATE]…" at bounding box center [148, 139] width 62 height 23
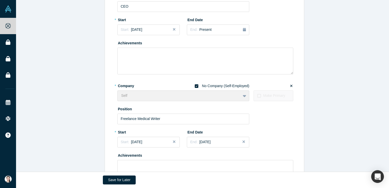
click at [118, 148] on div "* Start Start: [DATE]" at bounding box center [148, 139] width 62 height 23
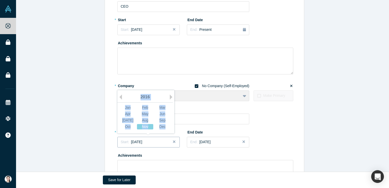
drag, startPoint x: 118, startPoint y: 148, endPoint x: 136, endPoint y: 147, distance: 18.6
click at [136, 147] on button "Start: [DATE]" at bounding box center [148, 142] width 62 height 11
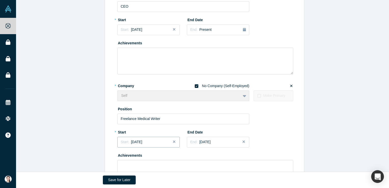
click at [136, 147] on button "Start: [DATE]" at bounding box center [148, 142] width 62 height 11
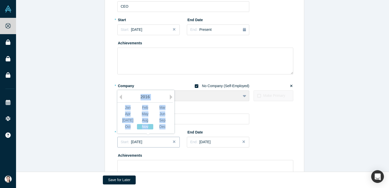
drag, startPoint x: 136, startPoint y: 147, endPoint x: 164, endPoint y: 147, distance: 27.5
click at [164, 147] on button "Start: [DATE]" at bounding box center [148, 142] width 62 height 11
click at [164, 149] on div "* Start Start: [DATE] Previous Year Next Year [DATE] Feb Mar Apr May Jun [DATE]…" at bounding box center [148, 139] width 62 height 23
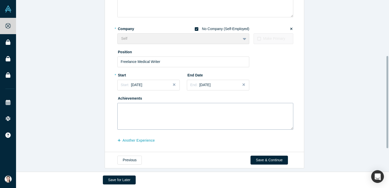
scroll to position [147, 0]
click at [134, 139] on button "another Experience" at bounding box center [138, 140] width 43 height 9
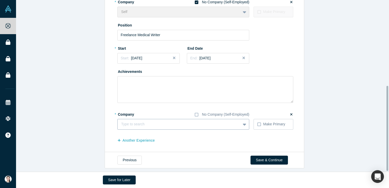
scroll to position [174, 0]
click at [209, 121] on div at bounding box center [179, 124] width 116 height 6
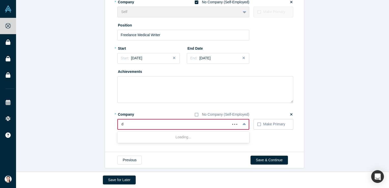
type input "d"
type input "bayer"
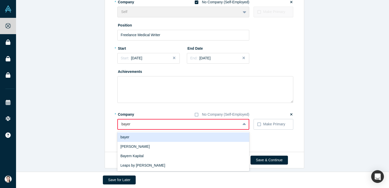
click at [183, 132] on div "bayer" at bounding box center [183, 136] width 132 height 9
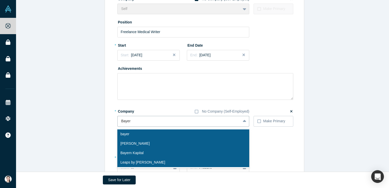
type input "Bayer"
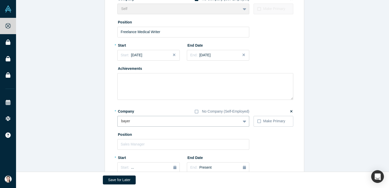
type input "ㅠ"
type input "Bayer"
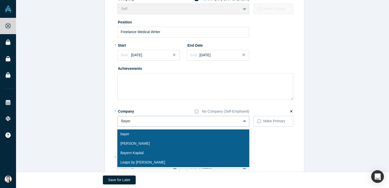
click at [145, 144] on div "[PERSON_NAME]" at bounding box center [183, 143] width 132 height 9
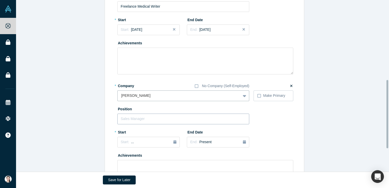
scroll to position [225, 0]
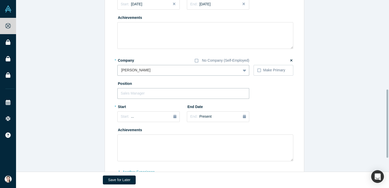
click at [155, 94] on input "text" at bounding box center [183, 93] width 132 height 11
paste input "Medical Science Liaison"
type input "Medical Science Liaison"
click at [170, 118] on div "Start: ..." at bounding box center [149, 117] width 56 height 6
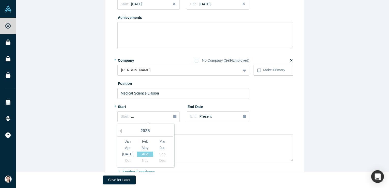
click at [121, 130] on div "2025" at bounding box center [145, 131] width 56 height 11
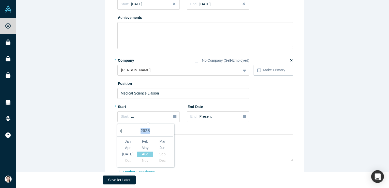
click at [120, 131] on button "Previous Year" at bounding box center [119, 130] width 5 height 5
click at [119, 131] on button "Previous Year" at bounding box center [119, 130] width 5 height 5
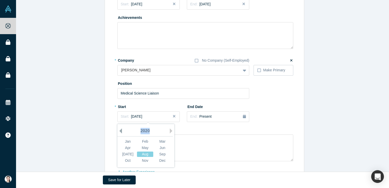
click at [119, 131] on button "Previous Year" at bounding box center [119, 130] width 5 height 5
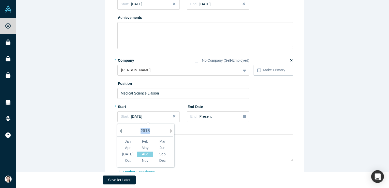
click at [119, 131] on button "Previous Year" at bounding box center [119, 130] width 5 height 5
click at [146, 153] on div "Aug" at bounding box center [145, 154] width 16 height 5
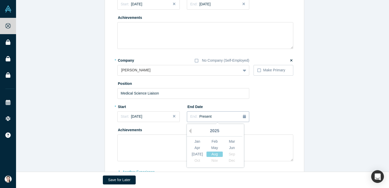
click at [244, 119] on div "button" at bounding box center [244, 117] width 3 height 6
click at [187, 132] on button "Previous Year" at bounding box center [188, 130] width 5 height 5
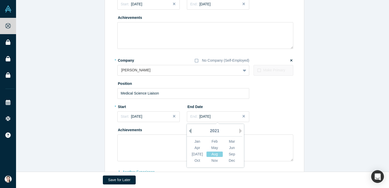
click at [187, 132] on button "Previous Year" at bounding box center [188, 130] width 5 height 5
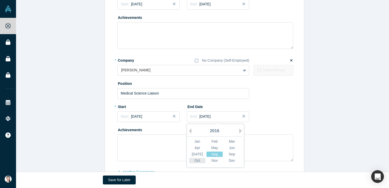
click at [200, 163] on div "Oct" at bounding box center [197, 160] width 16 height 5
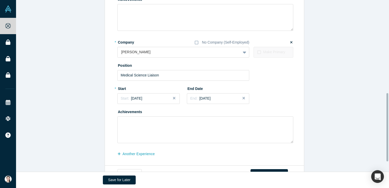
scroll to position [234, 0]
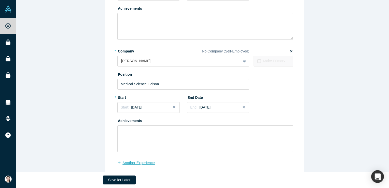
click at [124, 161] on button "another Experience" at bounding box center [138, 162] width 43 height 9
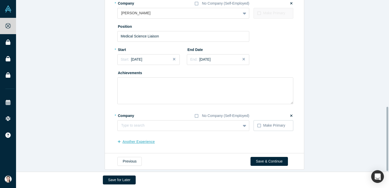
scroll to position [285, 0]
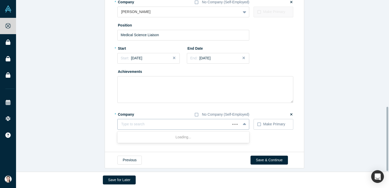
click at [152, 125] on div at bounding box center [174, 124] width 106 height 6
paste input "Medical Science Liaison Medical Science Liaison Mundipharma International Limit…"
type input "Mundipharma International Limited"
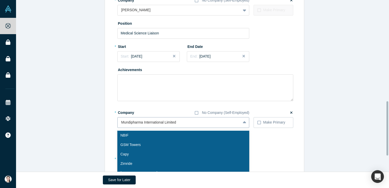
scroll to position [321, 0]
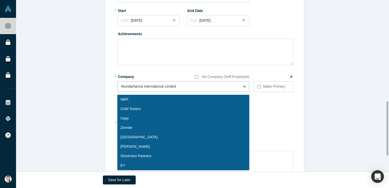
click at [198, 92] on div "option Mundipharma International Limited, selected. 10 results available. Use U…" at bounding box center [183, 86] width 132 height 11
click at [194, 87] on div at bounding box center [179, 86] width 116 height 6
click at [194, 86] on div at bounding box center [179, 86] width 116 height 6
click at [194, 85] on div at bounding box center [179, 86] width 116 height 6
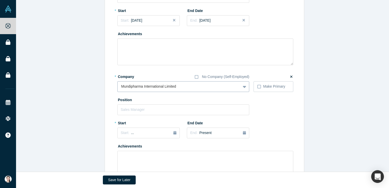
drag, startPoint x: 169, startPoint y: 86, endPoint x: 176, endPoint y: 86, distance: 7.4
click at [170, 86] on div at bounding box center [179, 86] width 116 height 6
click at [177, 86] on div at bounding box center [179, 86] width 116 height 6
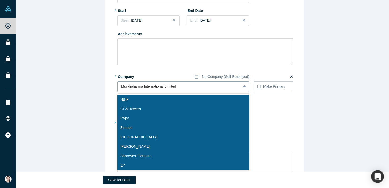
click at [177, 86] on div at bounding box center [179, 86] width 116 height 6
click at [170, 84] on div at bounding box center [179, 86] width 116 height 6
click at [146, 87] on div at bounding box center [179, 86] width 116 height 6
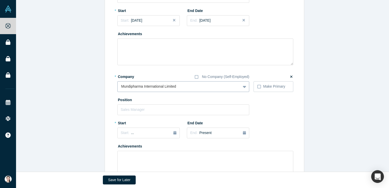
click at [145, 87] on div at bounding box center [179, 86] width 116 height 6
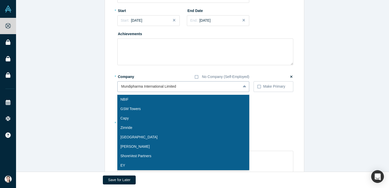
paste input "Medical Science Liaison Medical Science Liaison Mundipharma International Limit…"
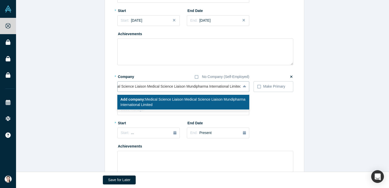
click at [175, 86] on input "Medical Science Liaison Medical Science Liaison Mundipharma International Limit…" at bounding box center [175, 86] width 135 height 5
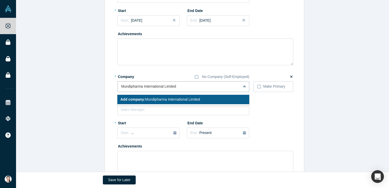
type input "Mundipharma International Limited"
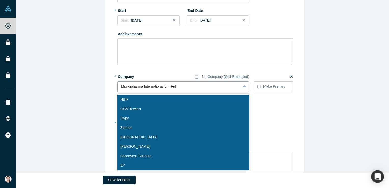
drag, startPoint x: 218, startPoint y: 86, endPoint x: 215, endPoint y: 88, distance: 3.6
click at [218, 86] on div at bounding box center [179, 86] width 116 height 6
drag, startPoint x: 208, startPoint y: 88, endPoint x: 183, endPoint y: 94, distance: 24.9
click at [207, 91] on div "Mundipharma International Limited" at bounding box center [183, 86] width 132 height 11
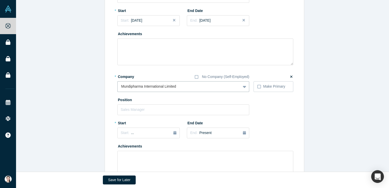
click at [132, 112] on input "text" at bounding box center [183, 109] width 132 height 11
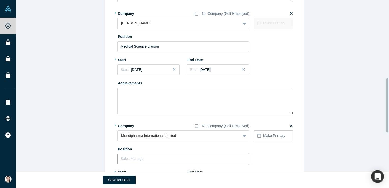
scroll to position [245, 0]
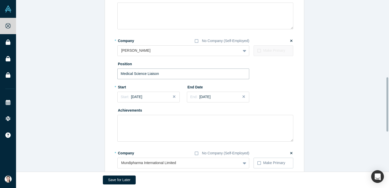
click at [130, 75] on input "Medical Science Liaison" at bounding box center [183, 74] width 132 height 11
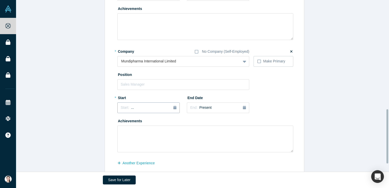
scroll to position [347, 0]
click at [137, 84] on input "text" at bounding box center [183, 84] width 132 height 11
paste input "Medical Science Liaison"
type input "Medical Science Liaison"
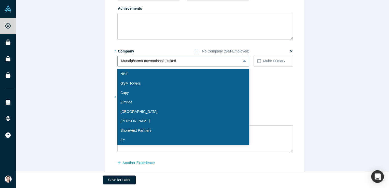
click at [143, 60] on div at bounding box center [179, 61] width 116 height 6
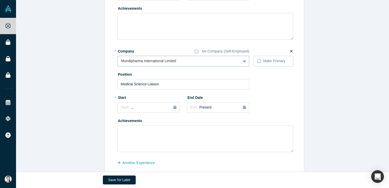
click at [143, 60] on div at bounding box center [179, 61] width 116 height 6
click at [133, 60] on div at bounding box center [179, 61] width 116 height 6
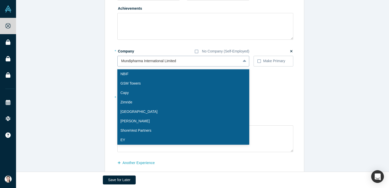
click at [132, 60] on div at bounding box center [179, 61] width 116 height 6
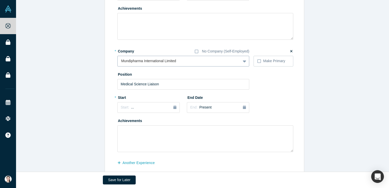
click at [131, 59] on div at bounding box center [179, 61] width 116 height 6
drag, startPoint x: 163, startPoint y: 64, endPoint x: 166, endPoint y: 63, distance: 2.6
click at [165, 63] on div at bounding box center [179, 61] width 116 height 6
click at [189, 62] on div at bounding box center [179, 61] width 116 height 6
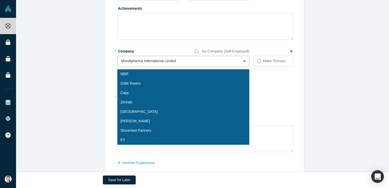
click at [189, 62] on div at bounding box center [179, 61] width 116 height 6
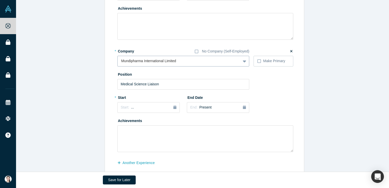
drag, startPoint x: 230, startPoint y: 59, endPoint x: 202, endPoint y: 66, distance: 29.3
click at [228, 61] on div at bounding box center [179, 61] width 116 height 6
click at [187, 67] on div "* Company No Company (Self-Employed) Mundipharma International Limited To pick …" at bounding box center [205, 99] width 176 height 105
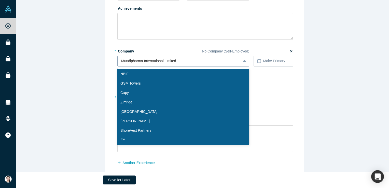
click at [184, 63] on div at bounding box center [179, 61] width 116 height 6
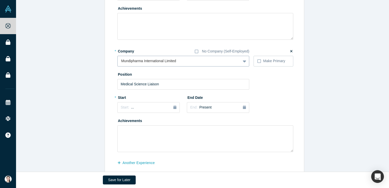
click at [182, 62] on div at bounding box center [179, 61] width 116 height 6
type input "d"
type input "Mundi"
click at [163, 62] on div at bounding box center [179, 61] width 116 height 6
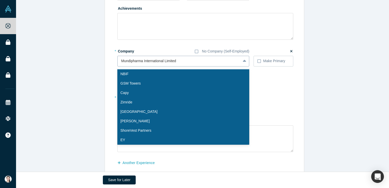
click at [165, 60] on div at bounding box center [179, 61] width 116 height 6
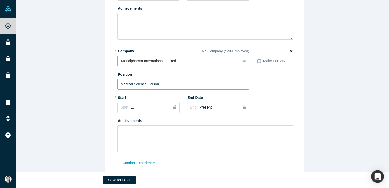
paste input "Mundipharma International Limited"
type input "Mundipharma International Limited"
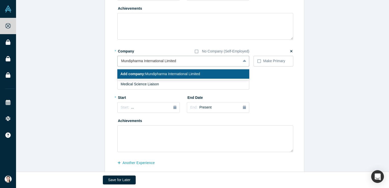
click at [198, 74] on span "Add company: Mundipharma International Limited" at bounding box center [160, 74] width 80 height 4
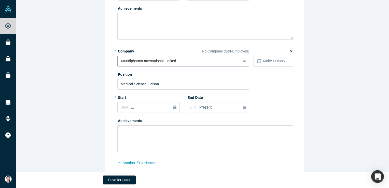
click at [185, 63] on div at bounding box center [179, 61] width 116 height 6
click at [170, 106] on div "Start: ..." at bounding box center [149, 108] width 56 height 6
click at [121, 122] on div "2025" at bounding box center [145, 122] width 56 height 11
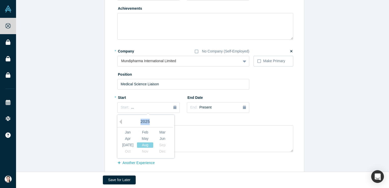
click at [121, 122] on div "2025" at bounding box center [145, 122] width 56 height 11
click at [120, 122] on button "Previous Year" at bounding box center [119, 121] width 5 height 5
click at [119, 122] on button "Previous Year" at bounding box center [119, 121] width 5 height 5
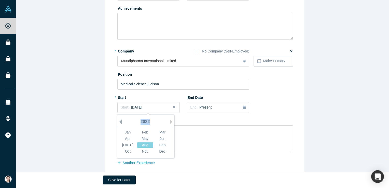
click at [119, 122] on button "Previous Year" at bounding box center [119, 121] width 5 height 5
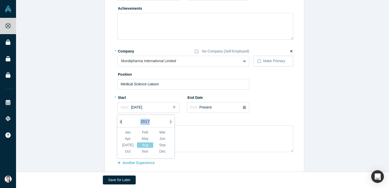
click at [119, 122] on button "Previous Year" at bounding box center [119, 121] width 5 height 5
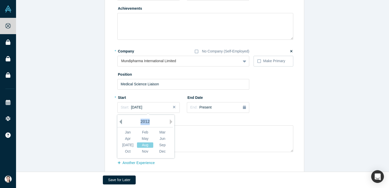
click at [119, 122] on button "Previous Year" at bounding box center [119, 121] width 5 height 5
click at [141, 130] on div "Jan Feb Mar" at bounding box center [145, 132] width 52 height 6
click at [141, 130] on div "Feb" at bounding box center [145, 132] width 16 height 5
click at [243, 109] on div "button" at bounding box center [244, 108] width 3 height 6
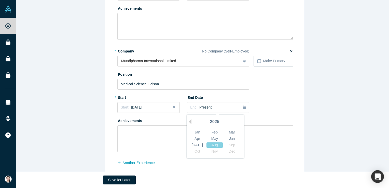
click at [190, 124] on div "2025" at bounding box center [215, 122] width 56 height 11
click at [189, 124] on button "Previous Year" at bounding box center [188, 121] width 5 height 5
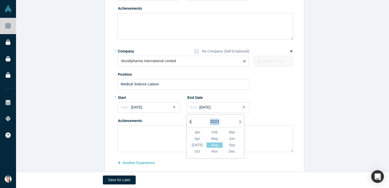
click at [189, 124] on button "Previous Year" at bounding box center [188, 121] width 5 height 5
click at [188, 122] on button "Previous Year" at bounding box center [188, 121] width 5 height 5
click at [188, 121] on button "Previous Year" at bounding box center [188, 121] width 5 height 5
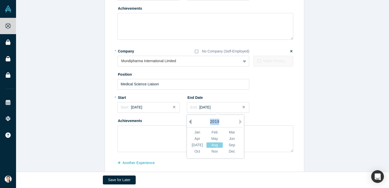
click at [188, 121] on button "Previous Year" at bounding box center [188, 121] width 5 height 5
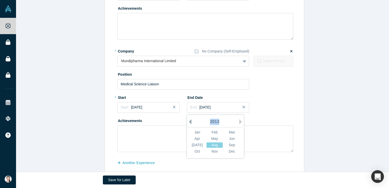
click at [188, 121] on button "Previous Year" at bounding box center [188, 121] width 5 height 5
click at [188, 121] on div "2011" at bounding box center [215, 122] width 56 height 11
drag, startPoint x: 188, startPoint y: 121, endPoint x: 197, endPoint y: 144, distance: 24.7
click at [197, 144] on div "[DATE]" at bounding box center [197, 144] width 16 height 5
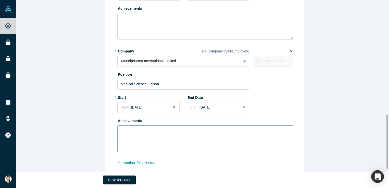
scroll to position [372, 0]
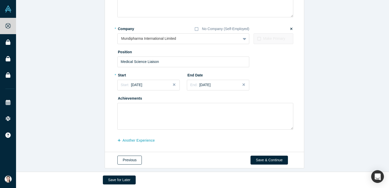
click at [129, 160] on button "Previous" at bounding box center [129, 160] width 24 height 9
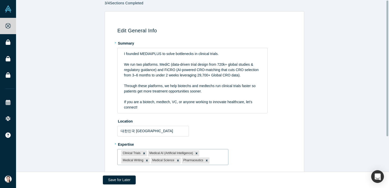
scroll to position [44, 0]
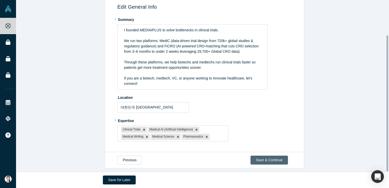
click at [261, 156] on button "Save & Continue" at bounding box center [269, 160] width 37 height 9
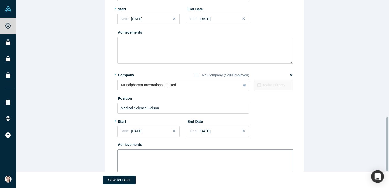
scroll to position [372, 0]
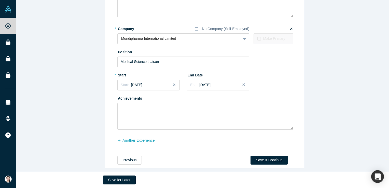
click at [124, 137] on button "another Experience" at bounding box center [138, 140] width 43 height 9
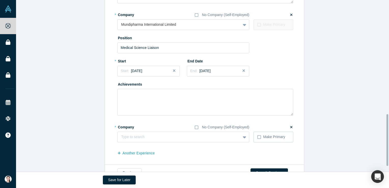
scroll to position [399, 0]
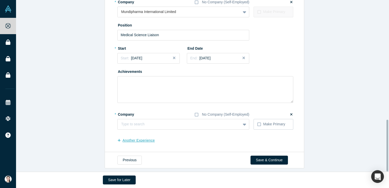
click at [129, 139] on button "another Experience" at bounding box center [138, 140] width 43 height 9
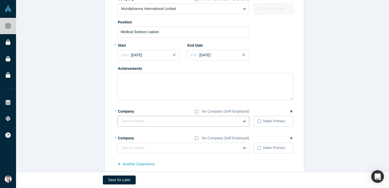
click at [143, 121] on div at bounding box center [179, 121] width 116 height 6
type input "r"
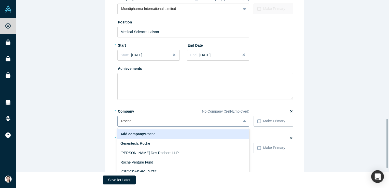
scroll to position [424, 0]
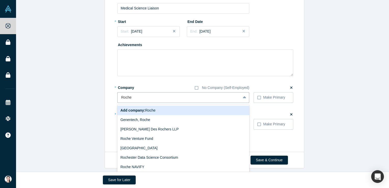
type input "Roche"
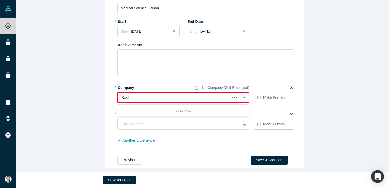
type input "Roche"
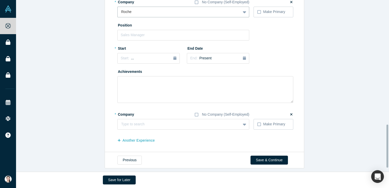
scroll to position [486, 0]
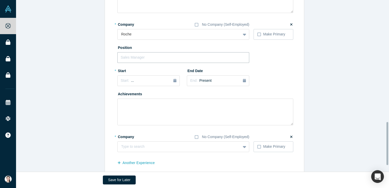
click at [140, 58] on input "text" at bounding box center [183, 57] width 132 height 11
paste input "Medical Sales Representative"
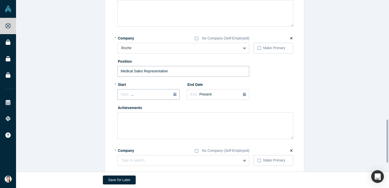
scroll to position [460, 0]
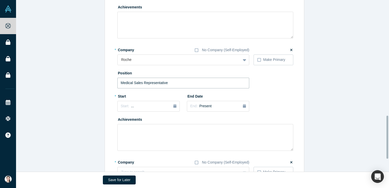
type input "Medical Sales Representative"
click at [173, 105] on icon "button" at bounding box center [174, 106] width 3 height 4
click at [120, 122] on div "2025" at bounding box center [145, 120] width 56 height 11
click at [120, 121] on button "Previous Year" at bounding box center [119, 120] width 5 height 5
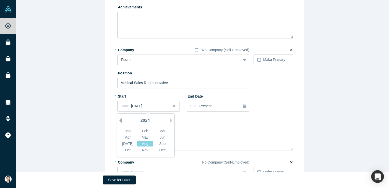
click at [120, 121] on button "Previous Year" at bounding box center [119, 120] width 5 height 5
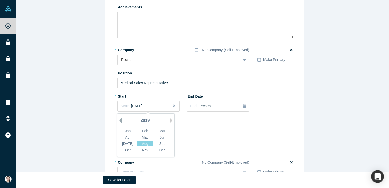
click at [120, 121] on button "Previous Year" at bounding box center [119, 120] width 5 height 5
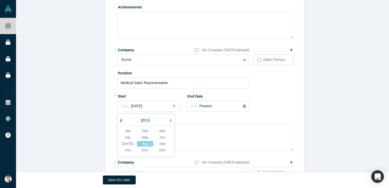
click at [120, 121] on button "Previous Year" at bounding box center [119, 120] width 5 height 5
click at [144, 136] on div "May" at bounding box center [145, 137] width 16 height 5
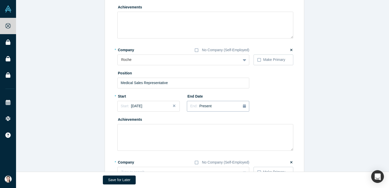
click at [241, 106] on div "End: Present" at bounding box center [218, 106] width 56 height 6
click at [187, 120] on button "Previous Year" at bounding box center [188, 120] width 5 height 5
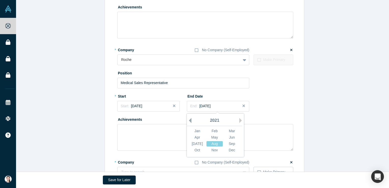
click at [187, 120] on button "Previous Year" at bounding box center [188, 120] width 5 height 5
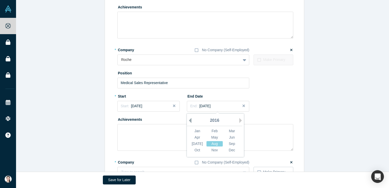
click at [187, 120] on button "Previous Year" at bounding box center [188, 120] width 5 height 5
click at [187, 121] on button "Previous Year" at bounding box center [188, 120] width 5 height 5
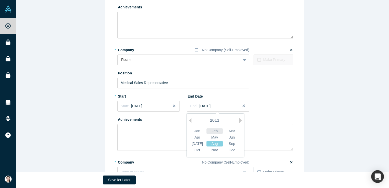
click at [209, 129] on div "Feb" at bounding box center [215, 130] width 16 height 5
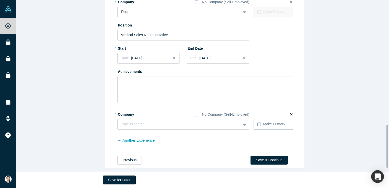
scroll to position [511, 0]
click at [116, 181] on button "Save for Later" at bounding box center [119, 179] width 33 height 9
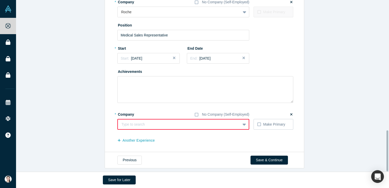
scroll to position [546, 0]
click at [290, 113] on icon at bounding box center [291, 115] width 2 height 4
click at [0, 0] on input "checkbox" at bounding box center [0, 0] width 0 height 0
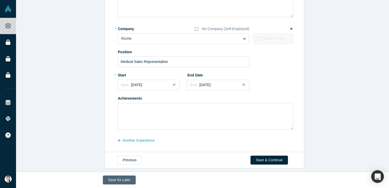
click at [120, 179] on button "Save for Later" at bounding box center [119, 179] width 33 height 9
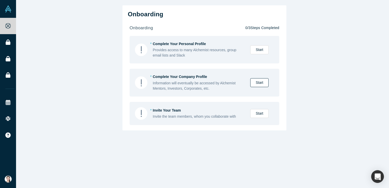
click at [257, 86] on link "Start" at bounding box center [259, 82] width 18 height 9
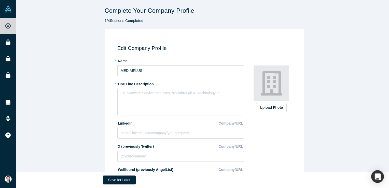
click at [121, 61] on label "* Name" at bounding box center [180, 60] width 127 height 7
click at [130, 72] on input "MEDIAIPLUS" at bounding box center [180, 70] width 127 height 11
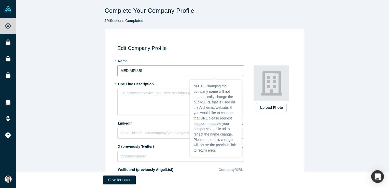
click at [130, 72] on input "MEDIAIPLUS" at bounding box center [180, 70] width 127 height 11
click at [172, 73] on input "MEDIAIPLUS" at bounding box center [180, 70] width 127 height 11
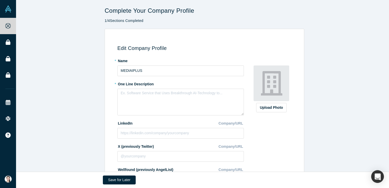
click at [140, 85] on label "* One Line Description" at bounding box center [180, 83] width 127 height 7
click at [127, 121] on label "LinkedIn" at bounding box center [124, 122] width 15 height 7
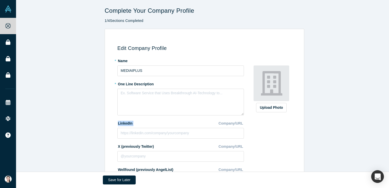
click at [126, 121] on label "LinkedIn" at bounding box center [124, 122] width 15 height 7
click at [128, 147] on label "X (previously Twitter)" at bounding box center [135, 145] width 36 height 7
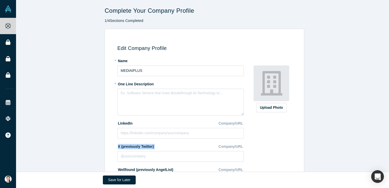
click at [128, 147] on label "X (previously Twitter)" at bounding box center [135, 145] width 36 height 7
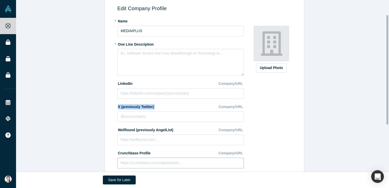
scroll to position [51, 0]
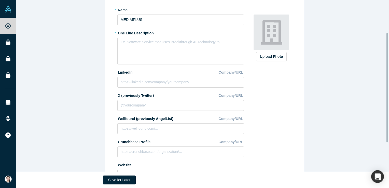
click at [140, 118] on label "Wellfound (previously AngelList)" at bounding box center [145, 117] width 56 height 7
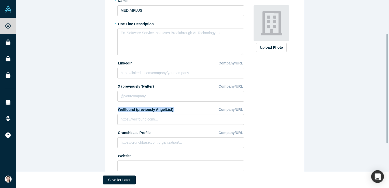
scroll to position [76, 0]
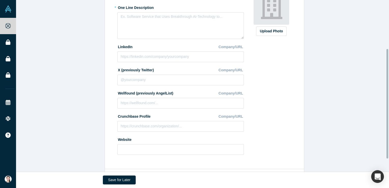
click at [131, 118] on label "Crunchbase Profile" at bounding box center [133, 115] width 33 height 7
click at [127, 139] on label "Website" at bounding box center [124, 138] width 14 height 7
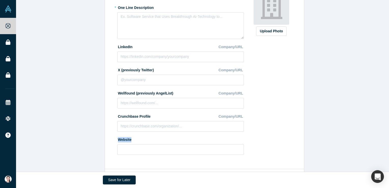
click at [127, 139] on label "Website" at bounding box center [124, 138] width 14 height 7
click at [148, 124] on input at bounding box center [180, 126] width 127 height 11
paste input "[URL][DOMAIN_NAME]"
click at [134, 123] on input "[URL][DOMAIN_NAME]" at bounding box center [180, 126] width 127 height 11
type input "[URL][DOMAIN_NAME]"
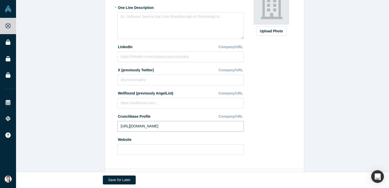
click at [141, 127] on input "[URL][DOMAIN_NAME]" at bounding box center [180, 126] width 127 height 11
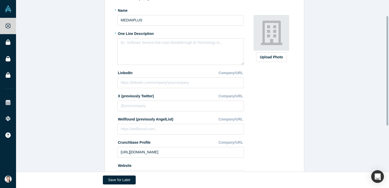
scroll to position [97, 0]
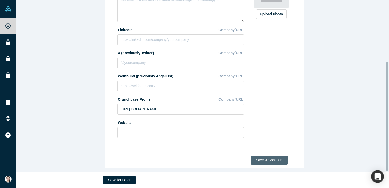
click at [261, 156] on button "Save & Continue" at bounding box center [269, 160] width 37 height 9
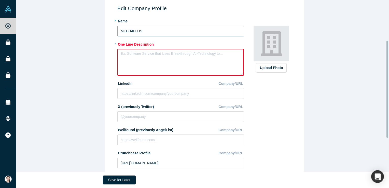
scroll to position [76, 0]
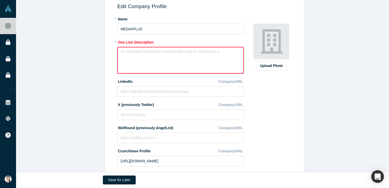
click at [187, 52] on textarea at bounding box center [180, 60] width 127 height 27
click at [150, 63] on textarea at bounding box center [180, 60] width 127 height 27
paste textarea "we help biotechs and medtechs run clinical trials faster so patients get more t…"
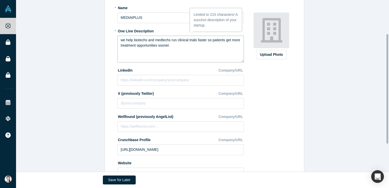
scroll to position [97, 0]
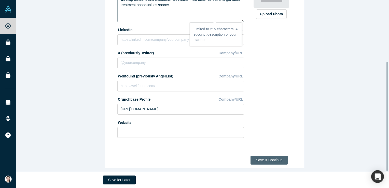
type textarea "we help biotechs and medtechs run clinical trials faster so patients get more t…"
click at [260, 156] on button "Save & Continue" at bounding box center [269, 160] width 37 height 9
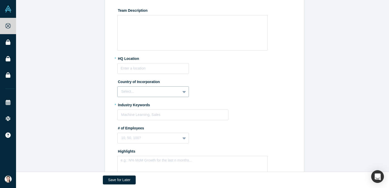
scroll to position [115, 0]
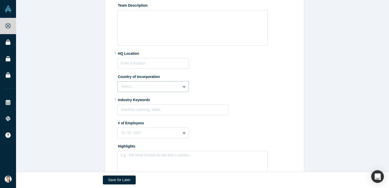
click at [156, 92] on fieldset "* Summary Write summary... Summary cannot contain emoticons Team Description * …" at bounding box center [205, 77] width 176 height 272
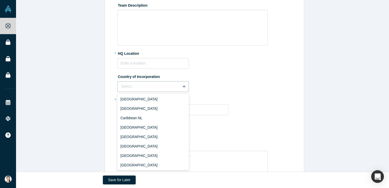
scroll to position [280, 0]
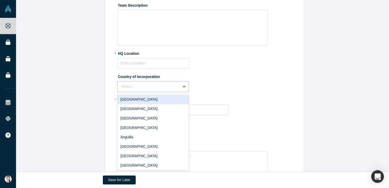
click at [185, 90] on div at bounding box center [185, 86] width 8 height 9
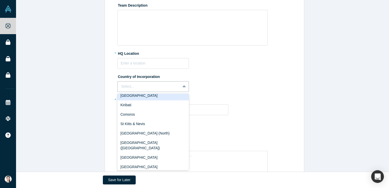
scroll to position [1120, 0]
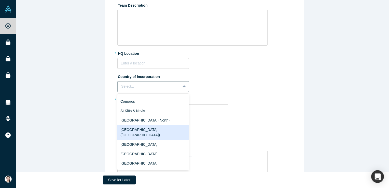
click at [158, 125] on div "[GEOGRAPHIC_DATA] ([GEOGRAPHIC_DATA])" at bounding box center [153, 132] width 72 height 15
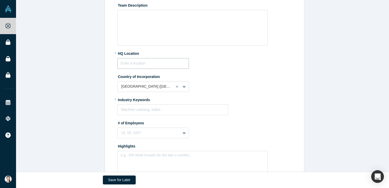
click at [160, 68] on input "text" at bounding box center [153, 63] width 72 height 11
type input "ㅇ"
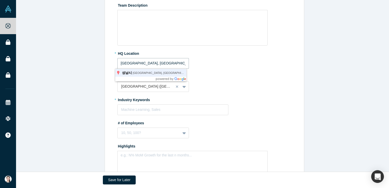
type input "[GEOGRAPHIC_DATA], [GEOGRAPHIC_DATA], [GEOGRAPHIC_DATA]"
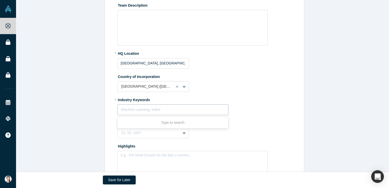
click at [188, 110] on div at bounding box center [172, 109] width 103 height 6
type input "Clinical Trial"
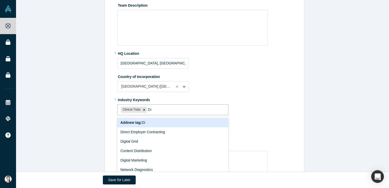
type input "D"
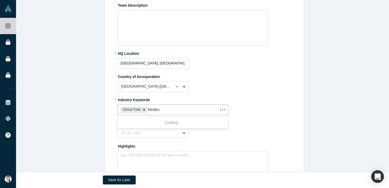
type input "Medtech"
type input "Biotech"
type input "ai"
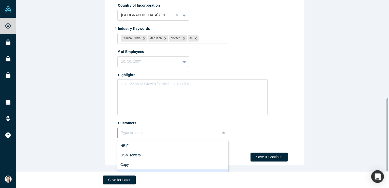
scroll to position [231, 0]
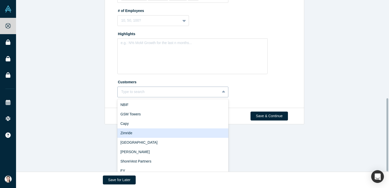
click at [213, 97] on div "10 results available. Use Up and Down to choose options, press Enter to select …" at bounding box center [172, 92] width 111 height 11
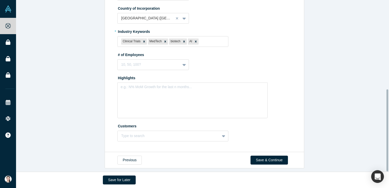
click at [254, 149] on div "Complete Your Company Profile 2 / 4 Sections Completed Edit Overview * Summary …" at bounding box center [204, 87] width 377 height 175
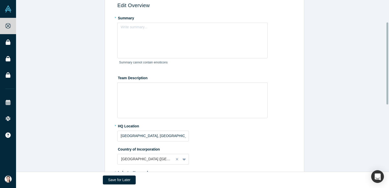
scroll to position [51, 0]
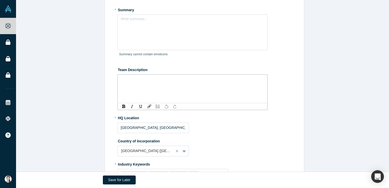
click at [157, 81] on div "rdw-editor" at bounding box center [192, 80] width 137 height 5
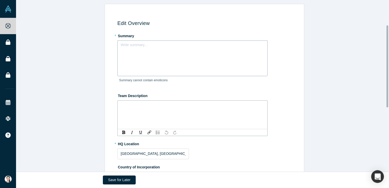
scroll to position [8, 0]
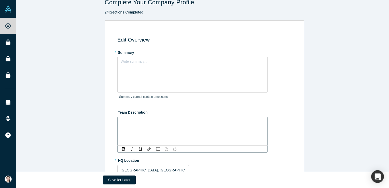
click at [124, 52] on label "* Summary" at bounding box center [205, 51] width 176 height 7
click at [130, 112] on label "Team Description" at bounding box center [205, 111] width 176 height 7
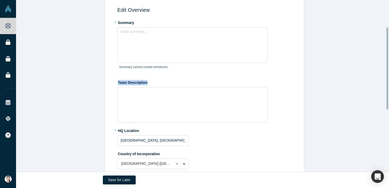
scroll to position [59, 0]
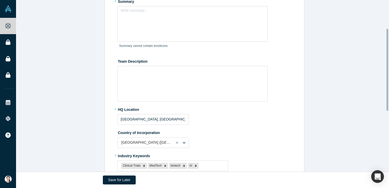
click at [123, 113] on div "* HQ Location [GEOGRAPHIC_DATA], [GEOGRAPHIC_DATA], [GEOGRAPHIC_DATA]" at bounding box center [205, 115] width 176 height 20
click at [126, 110] on label "* HQ Location" at bounding box center [205, 108] width 176 height 7
click at [141, 133] on label "Country of Incorporation" at bounding box center [205, 131] width 176 height 7
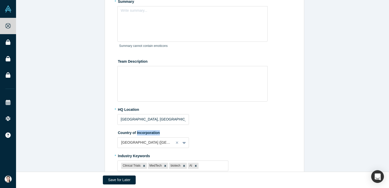
click at [141, 133] on label "Country of Incorporation" at bounding box center [205, 131] width 176 height 7
click at [133, 143] on div "[GEOGRAPHIC_DATA] ([GEOGRAPHIC_DATA])" at bounding box center [153, 142] width 72 height 11
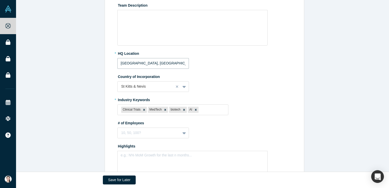
drag, startPoint x: 184, startPoint y: 64, endPoint x: 106, endPoint y: 64, distance: 77.4
click at [107, 64] on div "Edit Overview * Summary Write summary... Summary cannot contain emoticons Team …" at bounding box center [204, 69] width 194 height 296
click at [262, 88] on div "Country of Incorporation St Kitts & Nevis" at bounding box center [205, 82] width 176 height 20
type input "대한민국 [GEOGRAPHIC_DATA]"
click at [190, 87] on div "Country of Incorporation Select..." at bounding box center [205, 82] width 176 height 20
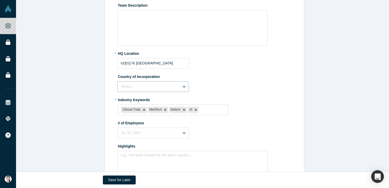
click at [183, 87] on icon at bounding box center [184, 86] width 3 height 5
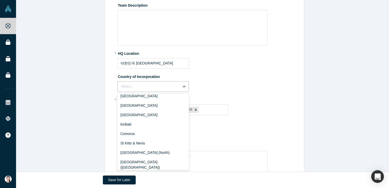
scroll to position [1095, 0]
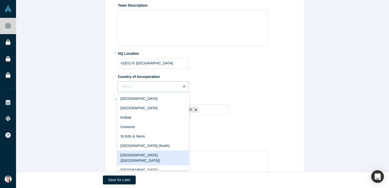
click at [141, 150] on div "[GEOGRAPHIC_DATA] ([GEOGRAPHIC_DATA])" at bounding box center [153, 157] width 72 height 15
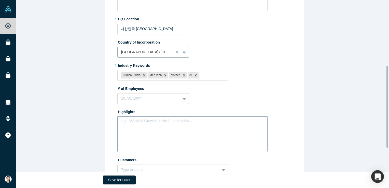
scroll to position [136, 0]
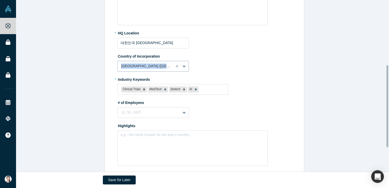
drag, startPoint x: 124, startPoint y: 67, endPoint x: 155, endPoint y: 68, distance: 30.6
click at [155, 68] on div "Edit Overview * Summary Write summary... Summary cannot contain emoticons Team …" at bounding box center [204, 48] width 194 height 296
click at [221, 69] on div "Country of Incorporation [GEOGRAPHIC_DATA] ([GEOGRAPHIC_DATA])" at bounding box center [205, 62] width 176 height 20
drag, startPoint x: 110, startPoint y: 78, endPoint x: 115, endPoint y: 80, distance: 5.5
click at [115, 80] on div "Edit Overview * Summary Write summary... Summary cannot contain emoticons Team …" at bounding box center [204, 48] width 194 height 296
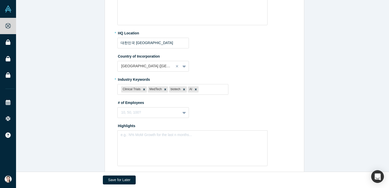
click at [117, 80] on label "* Industry Keywords" at bounding box center [205, 78] width 176 height 7
click at [115, 80] on div "Edit Overview * Summary Write summary... Summary cannot contain emoticons Team …" at bounding box center [204, 48] width 194 height 296
drag, startPoint x: 116, startPoint y: 88, endPoint x: 243, endPoint y: 92, distance: 126.9
click at [244, 92] on div "* Industry Keywords Use Up and Down to choose options, press Enter to select th…" at bounding box center [205, 85] width 176 height 20
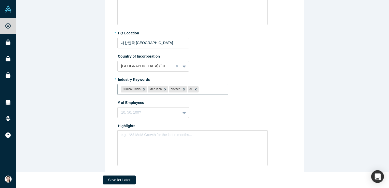
drag, startPoint x: 216, startPoint y: 88, endPoint x: 94, endPoint y: 84, distance: 122.0
click at [94, 84] on div "Edit Overview * Summary Write summary... Summary cannot contain emoticons Team …" at bounding box center [204, 46] width 377 height 307
drag, startPoint x: 100, startPoint y: 88, endPoint x: 213, endPoint y: 91, distance: 112.6
click at [213, 91] on div "Edit Overview * Summary Write summary... Summary cannot contain emoticons Team …" at bounding box center [204, 46] width 377 height 307
click at [219, 114] on div "# of Employees 10, 50, 100?" at bounding box center [205, 108] width 176 height 20
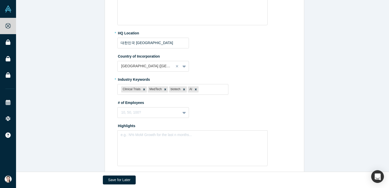
click at [127, 101] on label "# of Employees" at bounding box center [205, 101] width 176 height 7
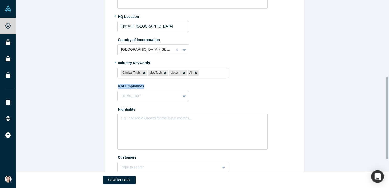
scroll to position [161, 0]
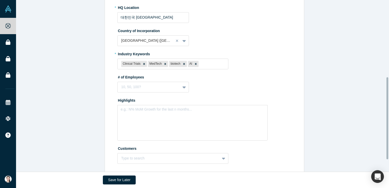
click at [122, 100] on label "Highlights" at bounding box center [205, 99] width 176 height 7
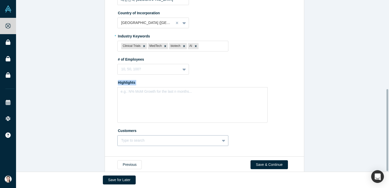
scroll to position [187, 0]
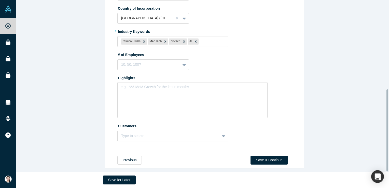
click at [128, 123] on label "Customers" at bounding box center [205, 125] width 176 height 7
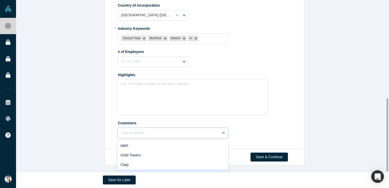
click at [160, 133] on div "10 results available. Use Up and Down to choose options, press Enter to select …" at bounding box center [172, 133] width 111 height 11
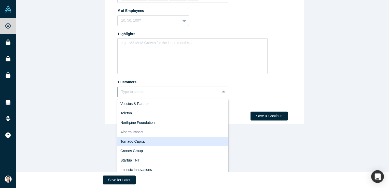
scroll to position [239, 0]
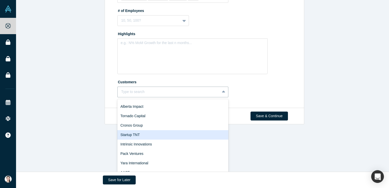
click at [83, 132] on div "Complete Your Company Profile 2 / 4 Sections Completed Edit Overview * Summary …" at bounding box center [204, 87] width 377 height 175
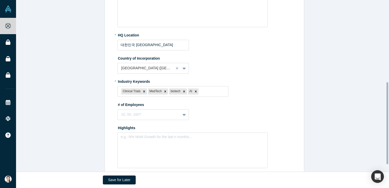
scroll to position [187, 0]
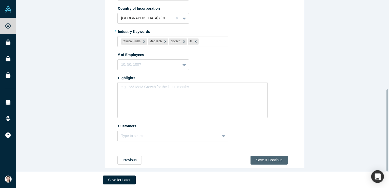
click at [259, 159] on button "Save & Continue" at bounding box center [269, 160] width 37 height 9
